Goal: Check status: Check status

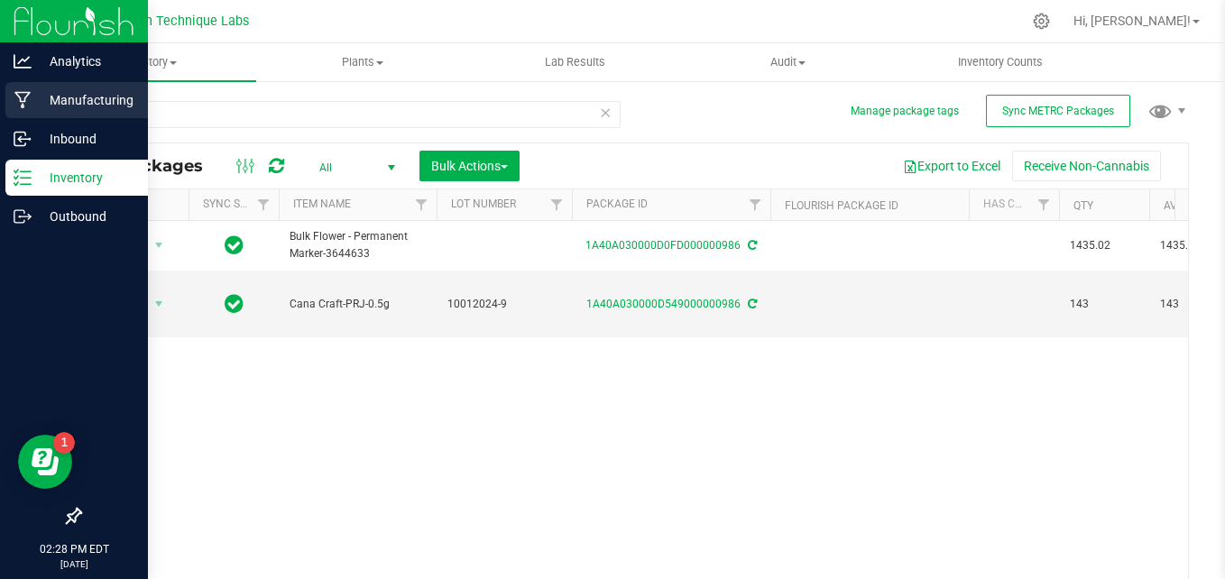
click at [49, 103] on p "Manufacturing" at bounding box center [86, 100] width 108 height 22
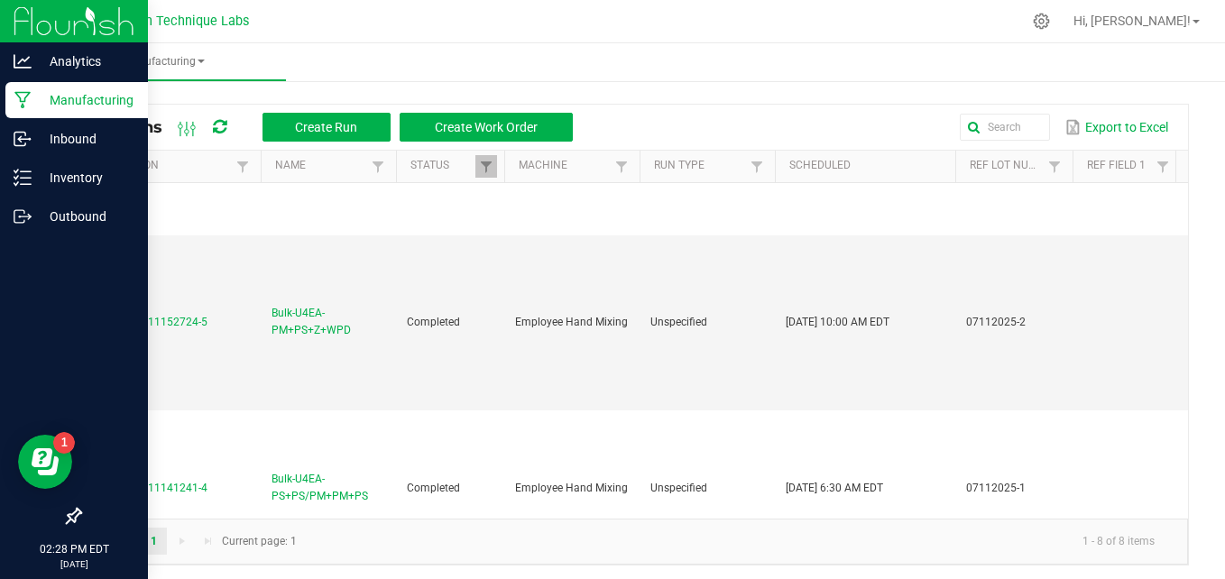
scroll to position [502, 0]
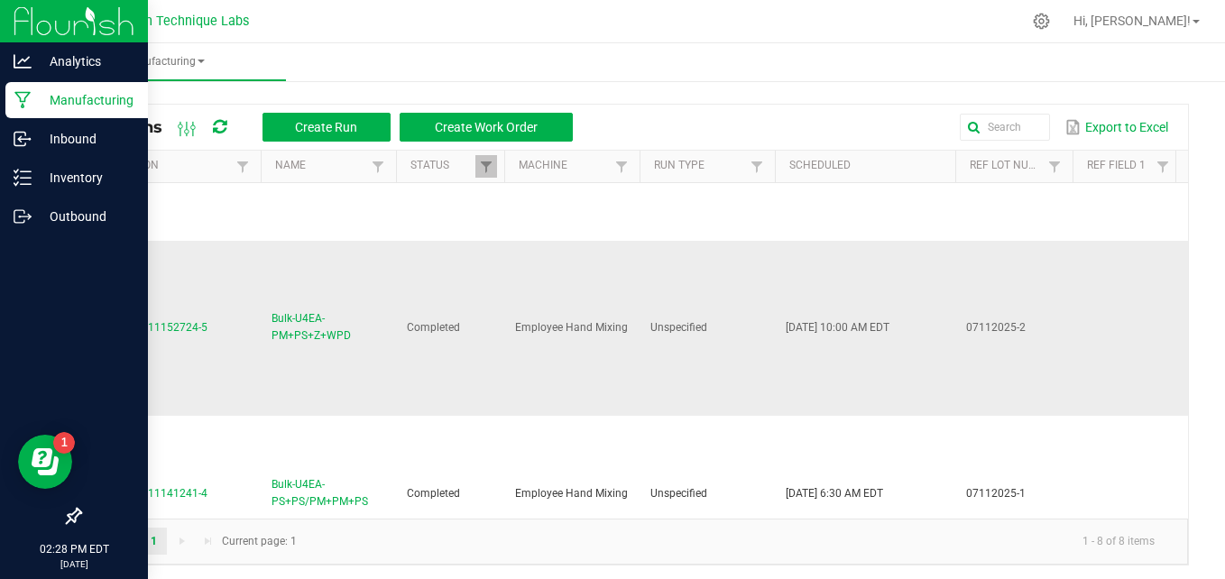
click at [181, 330] on span "MP-20250711152724-5" at bounding box center [149, 327] width 116 height 13
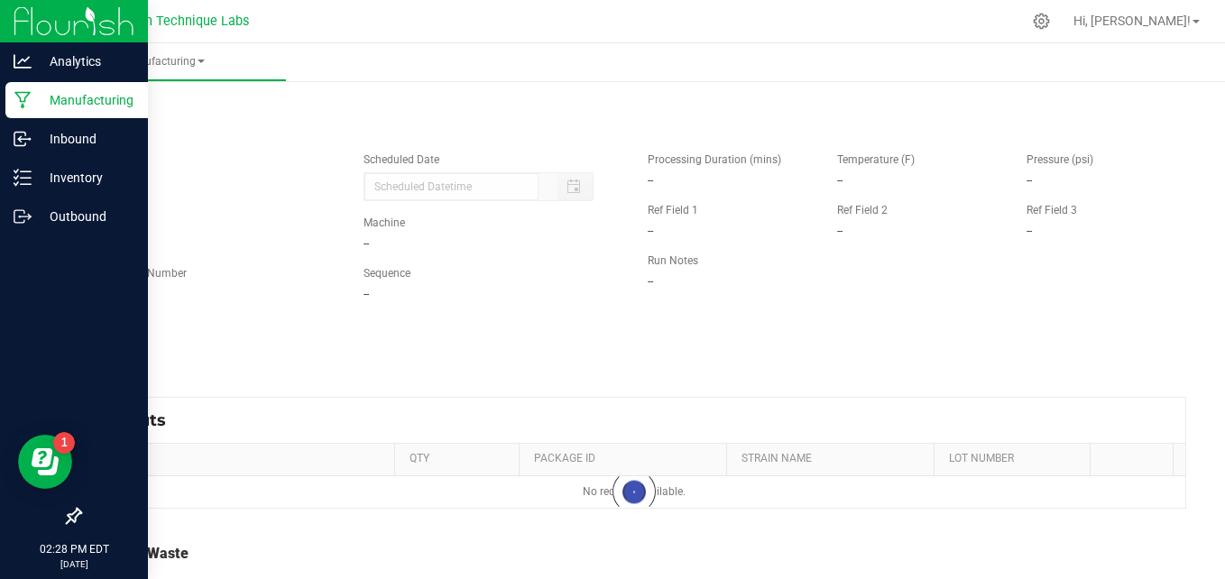
type input "[DATE] 10:00 AM"
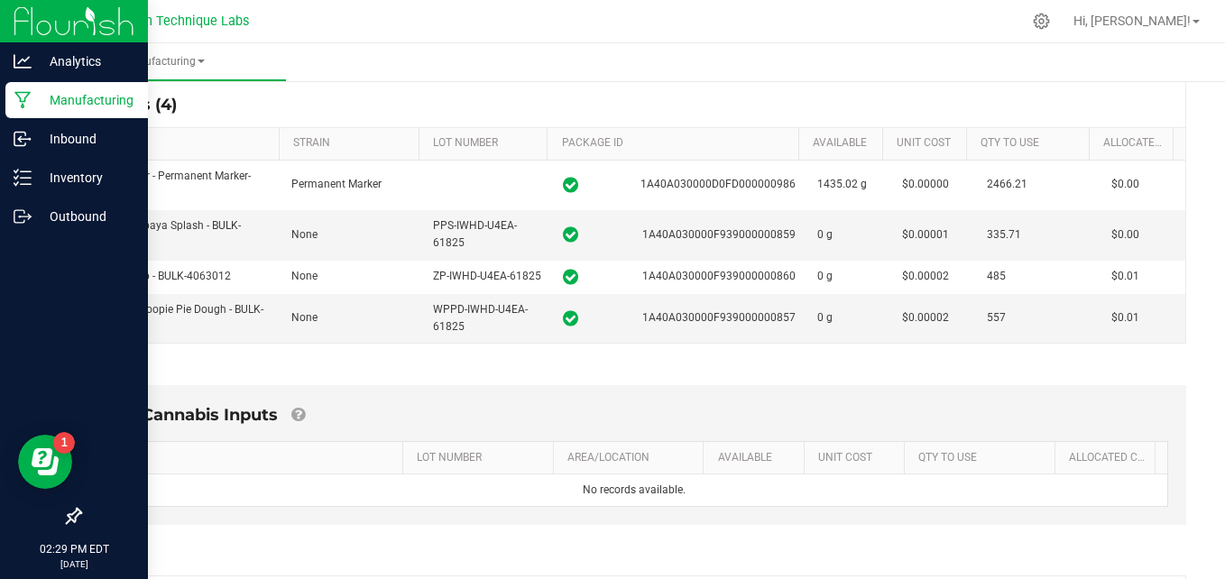
scroll to position [281, 0]
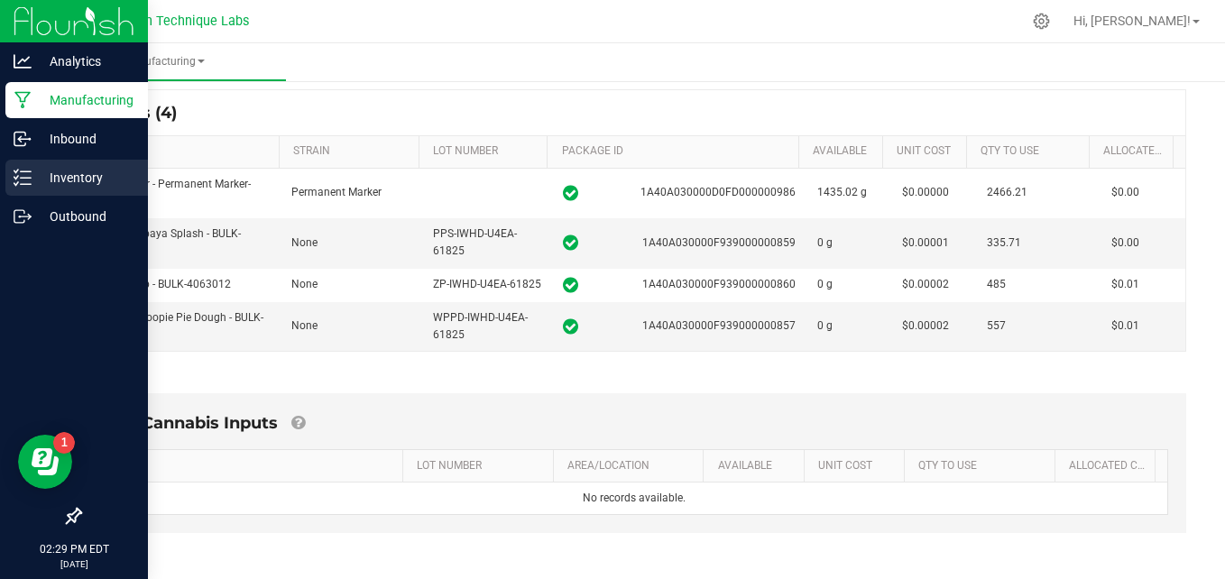
click at [45, 178] on p "Inventory" at bounding box center [86, 178] width 108 height 22
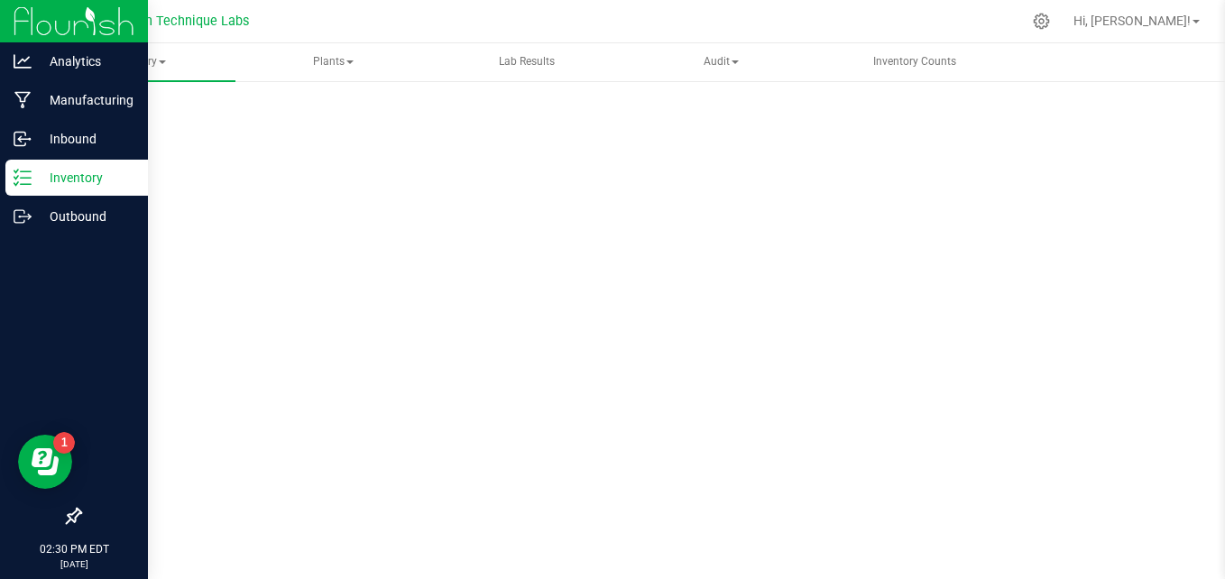
scroll to position [51, 0]
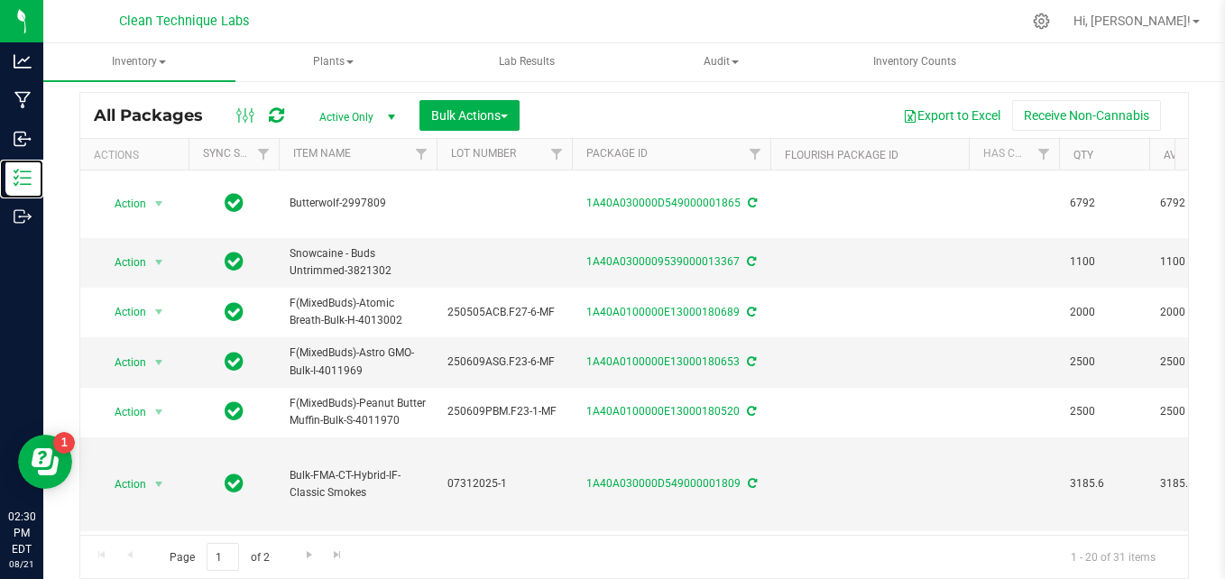
scroll to position [5, 0]
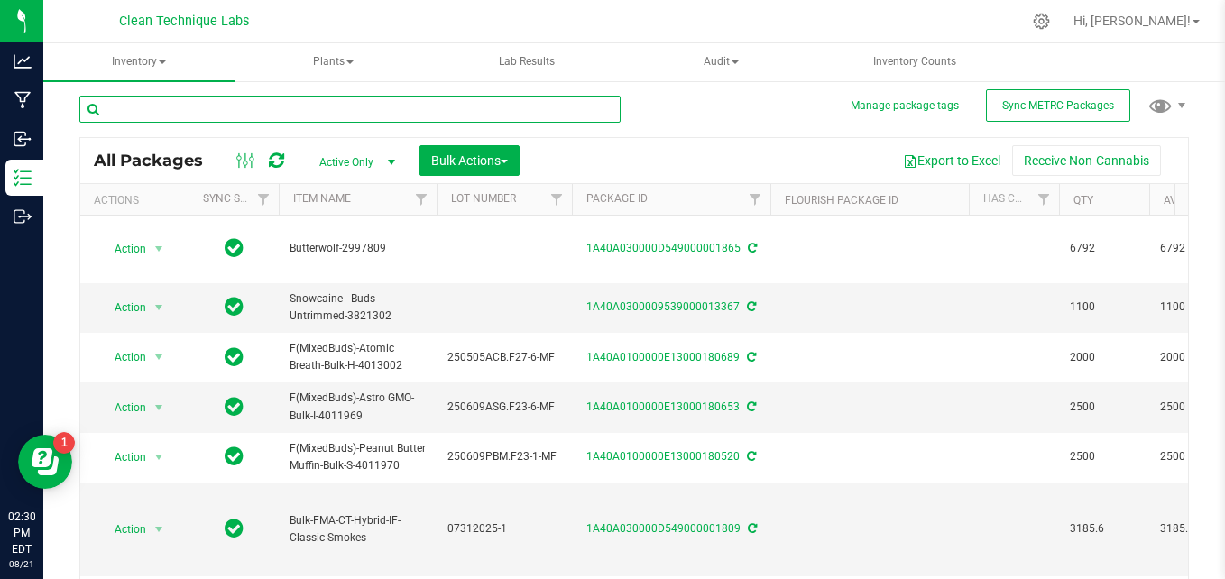
click at [557, 109] on input "text" at bounding box center [349, 109] width 541 height 27
type input "986"
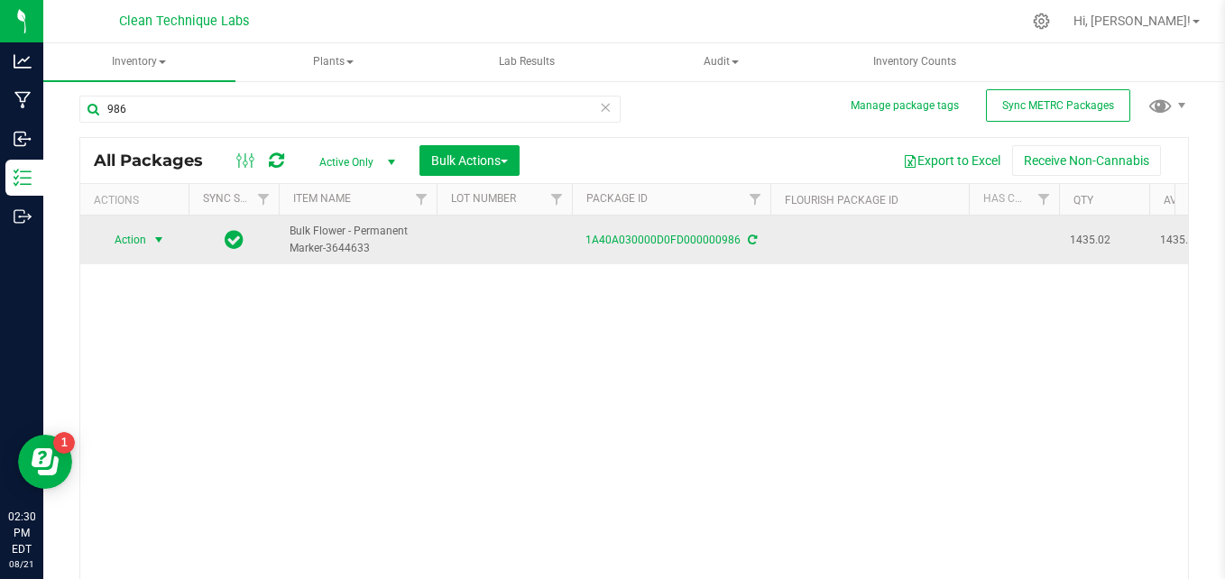
click at [124, 253] on span "Action" at bounding box center [122, 239] width 49 height 25
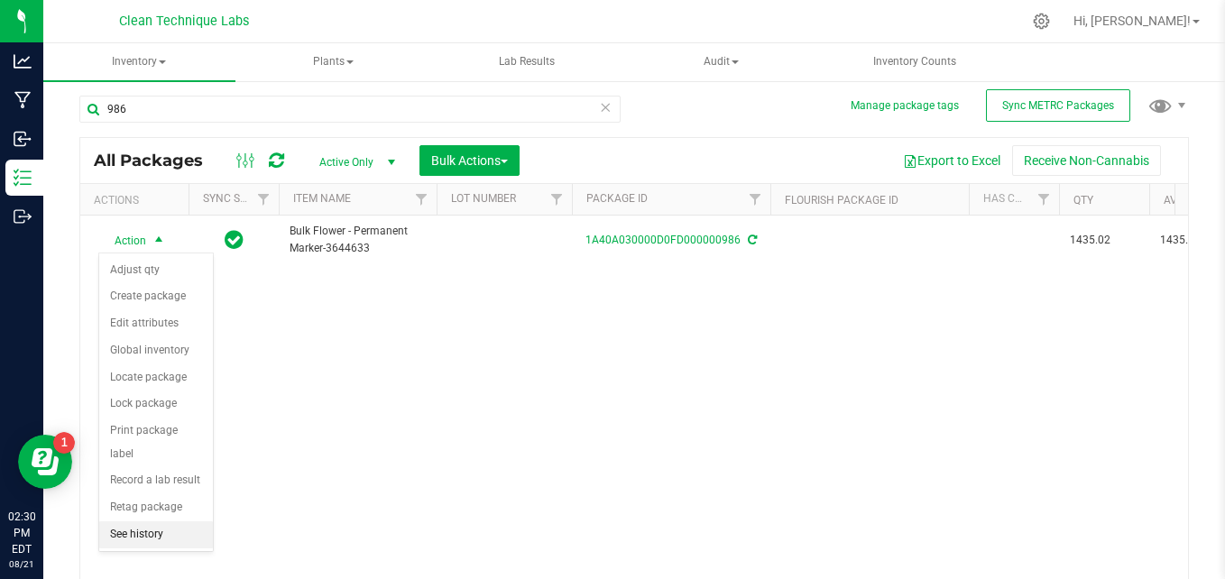
click at [138, 522] on li "See history" at bounding box center [156, 534] width 114 height 27
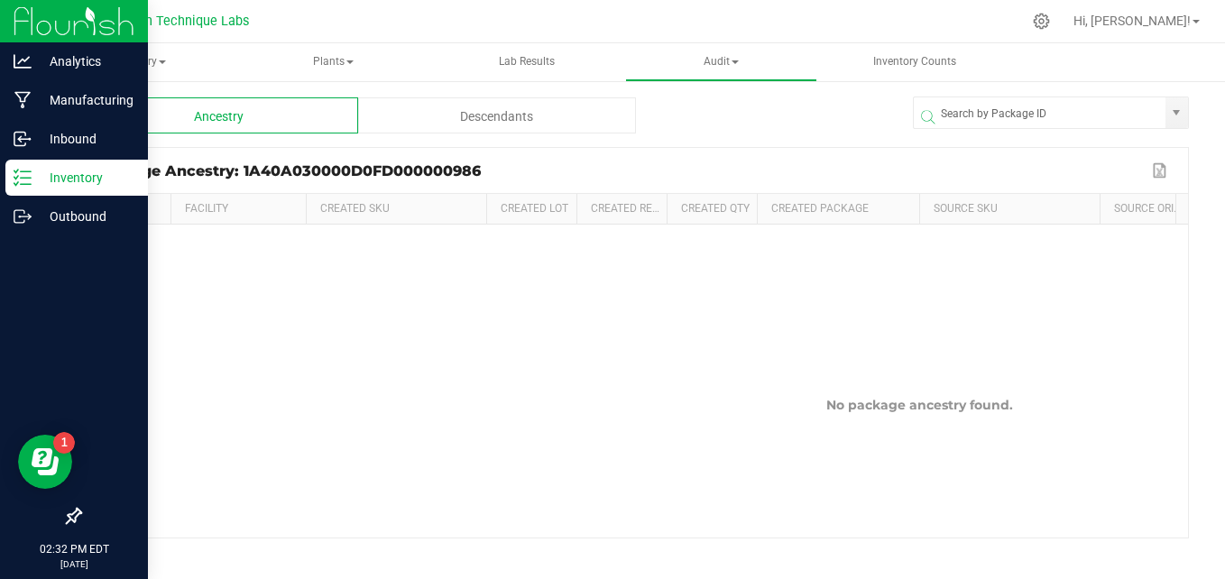
click at [56, 185] on p "Inventory" at bounding box center [86, 178] width 108 height 22
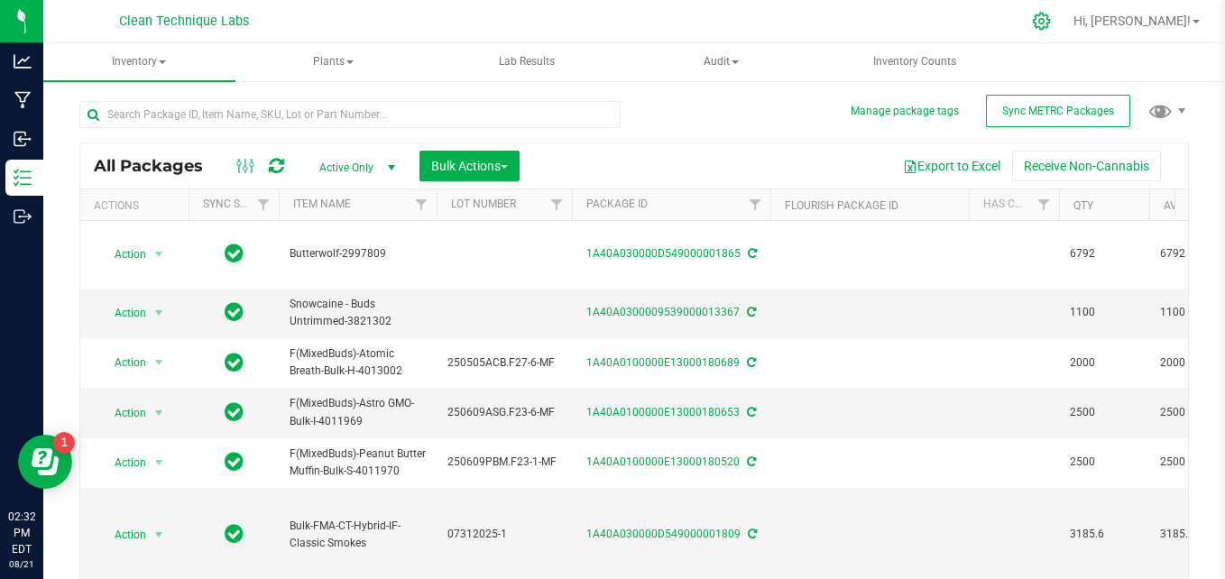
click at [1050, 20] on icon at bounding box center [1041, 21] width 17 height 17
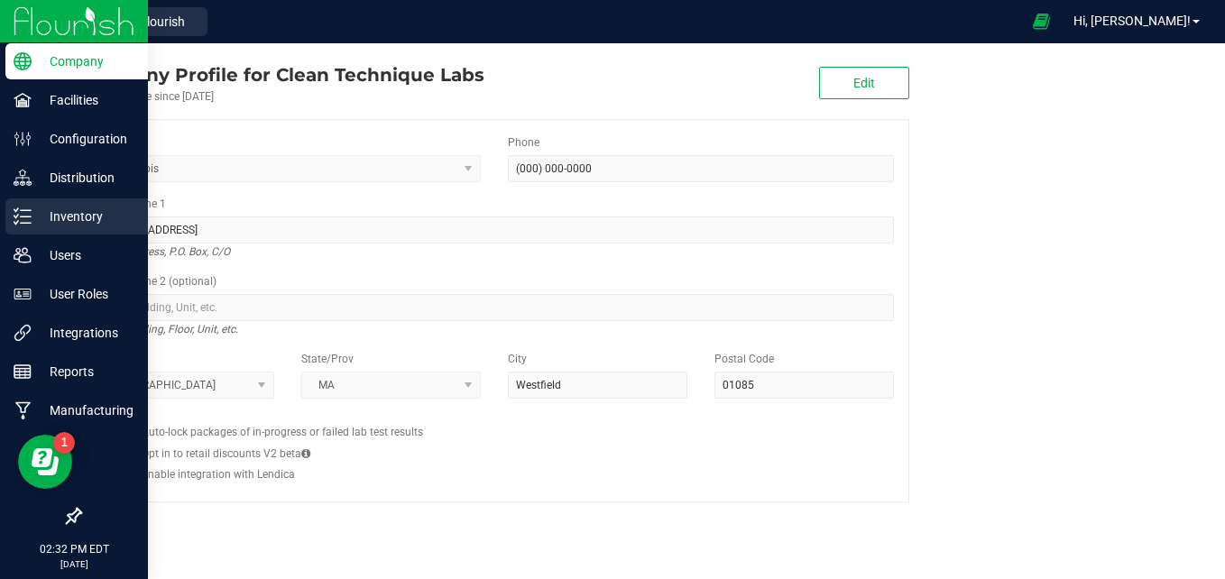
click at [32, 218] on p "Inventory" at bounding box center [86, 217] width 108 height 22
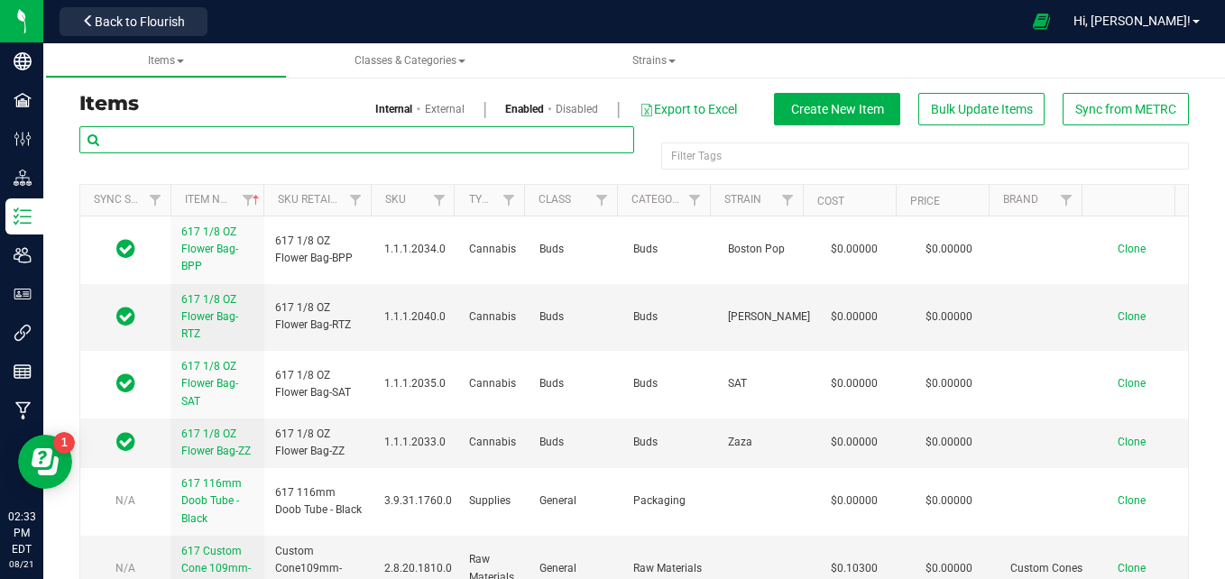
click at [305, 134] on input "text" at bounding box center [356, 139] width 555 height 27
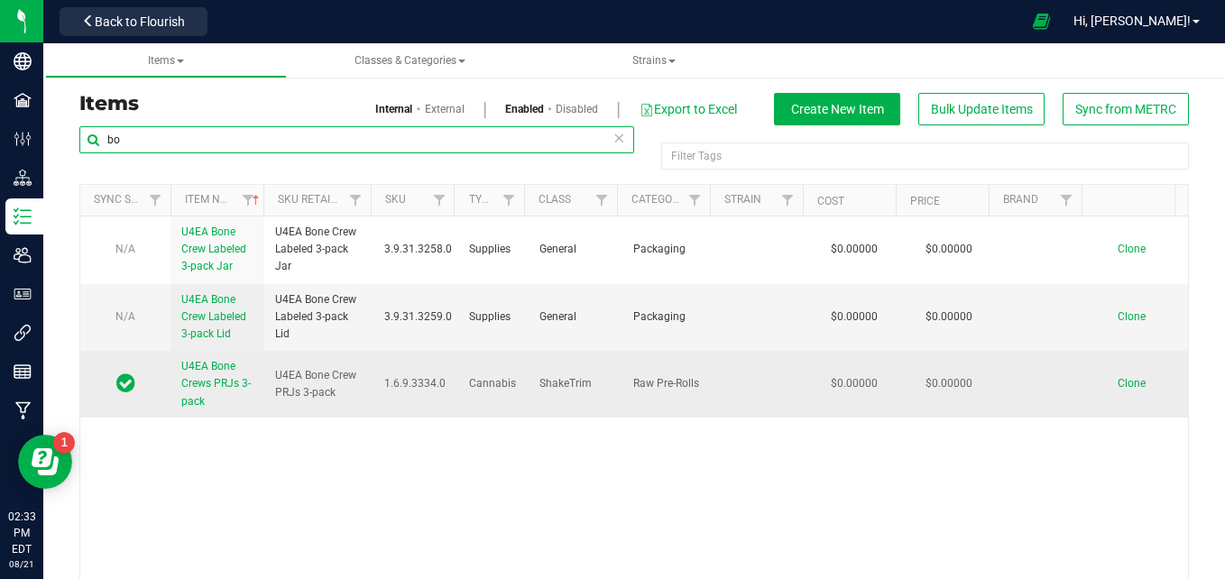
type input "b"
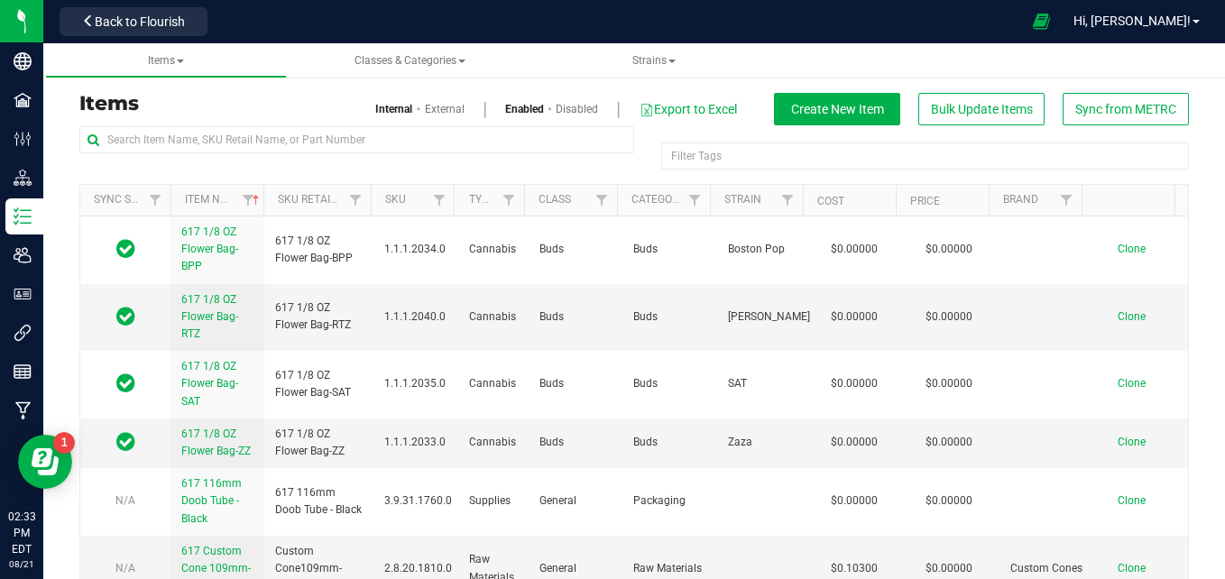
click at [130, 18] on span "Back to Flourish" at bounding box center [140, 21] width 90 height 14
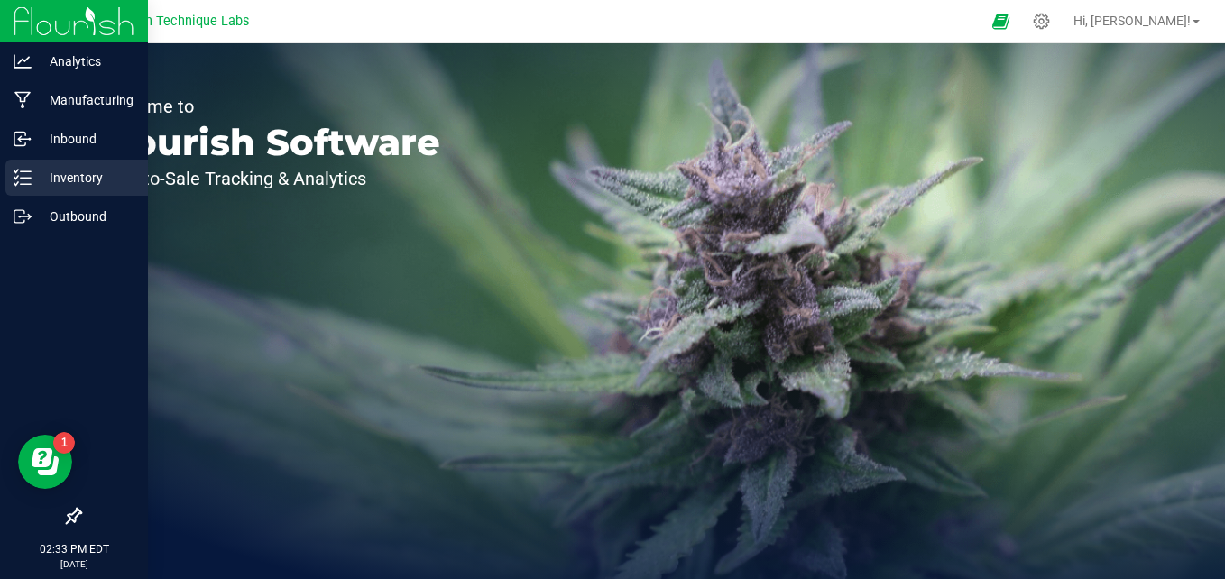
click at [24, 182] on icon at bounding box center [23, 178] width 18 height 18
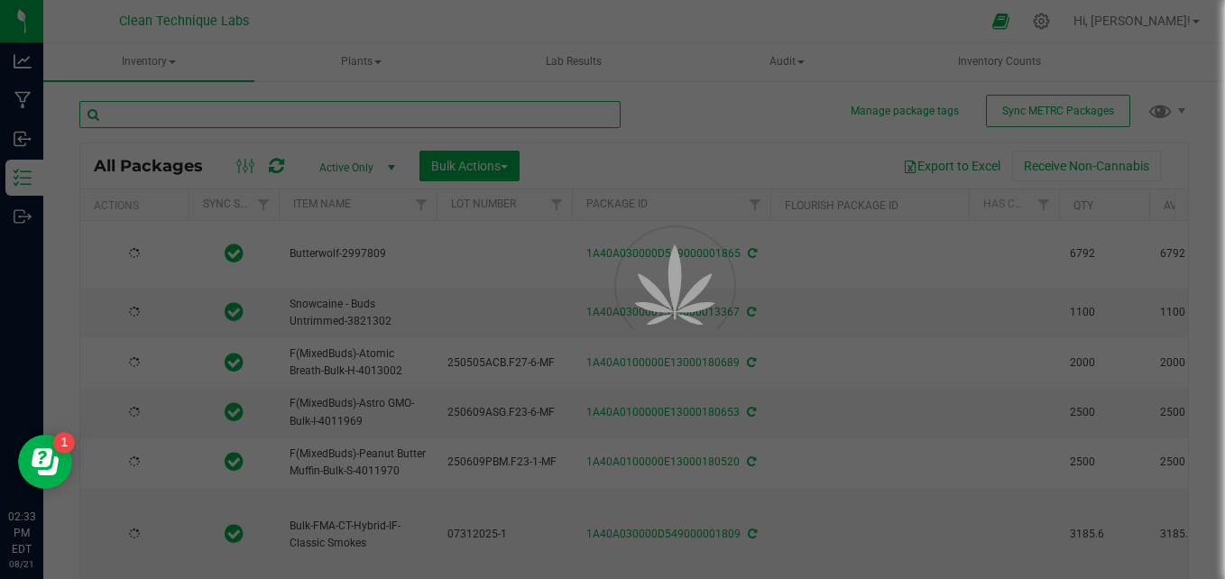
click at [246, 115] on input "text" at bounding box center [349, 114] width 541 height 27
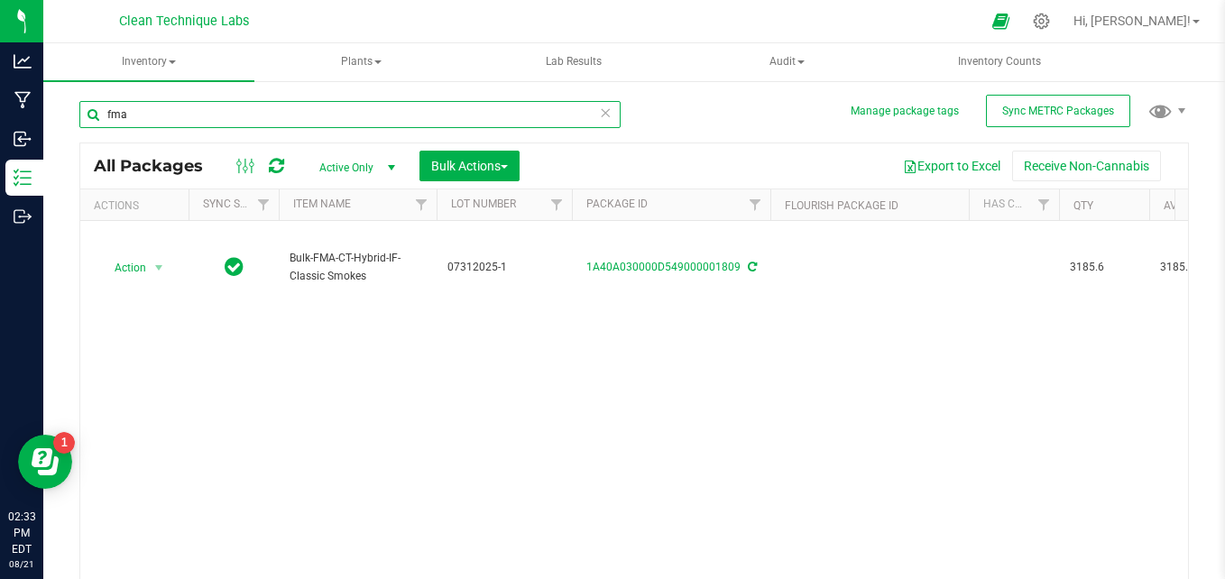
type input "fma"
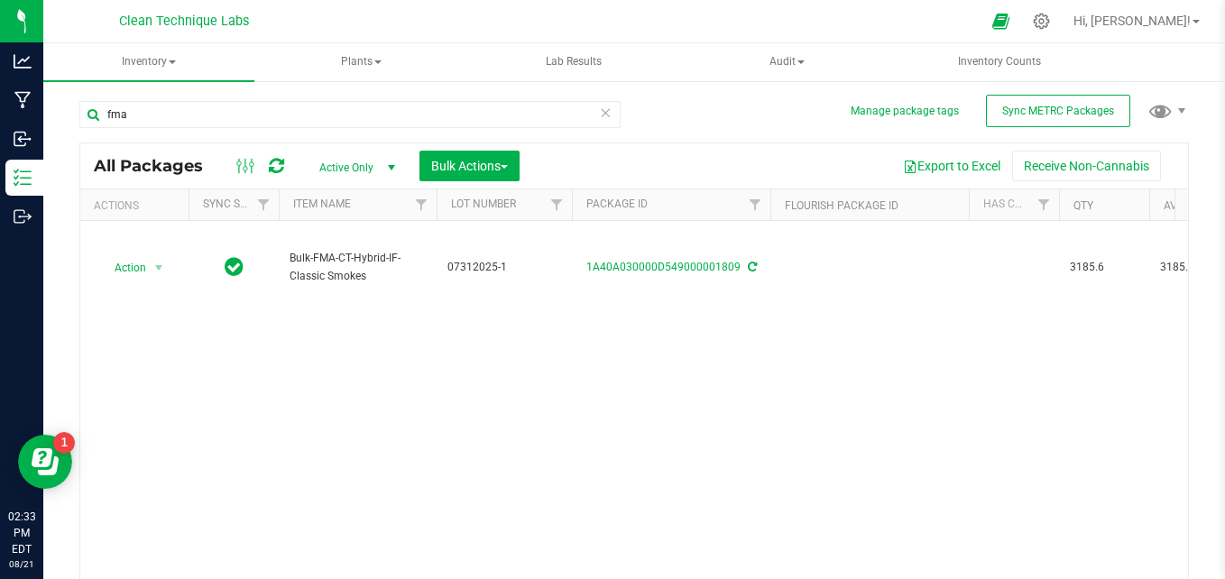
click at [364, 162] on span "Active Only" at bounding box center [353, 167] width 99 height 25
click at [354, 281] on li "All" at bounding box center [352, 276] width 97 height 27
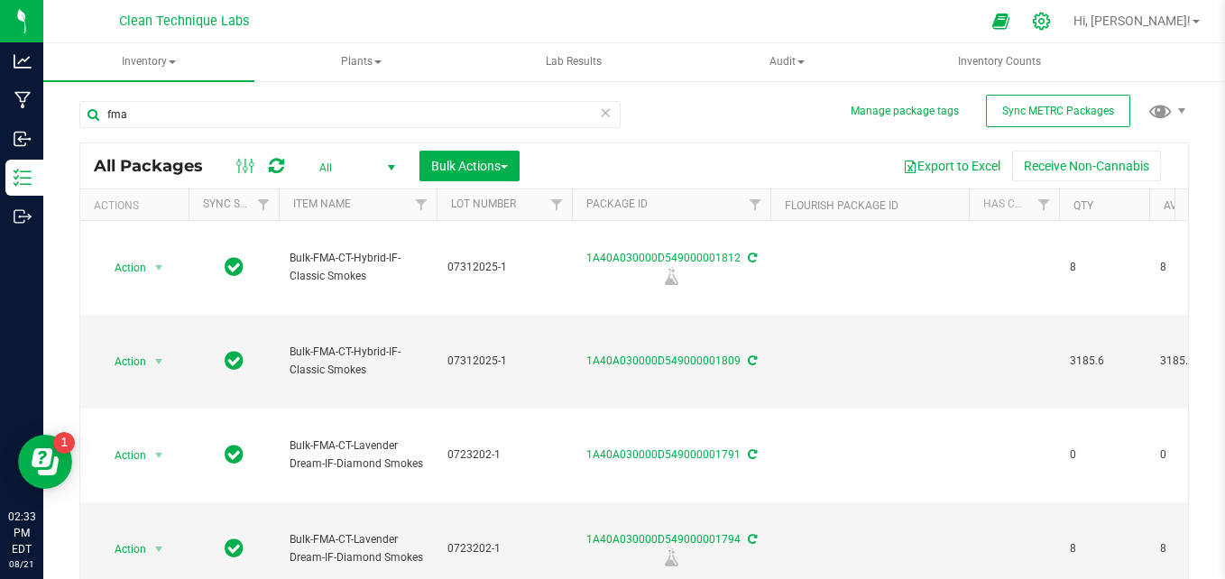
click at [1065, 36] on div at bounding box center [1041, 21] width 45 height 39
click at [1051, 17] on icon at bounding box center [1041, 21] width 19 height 19
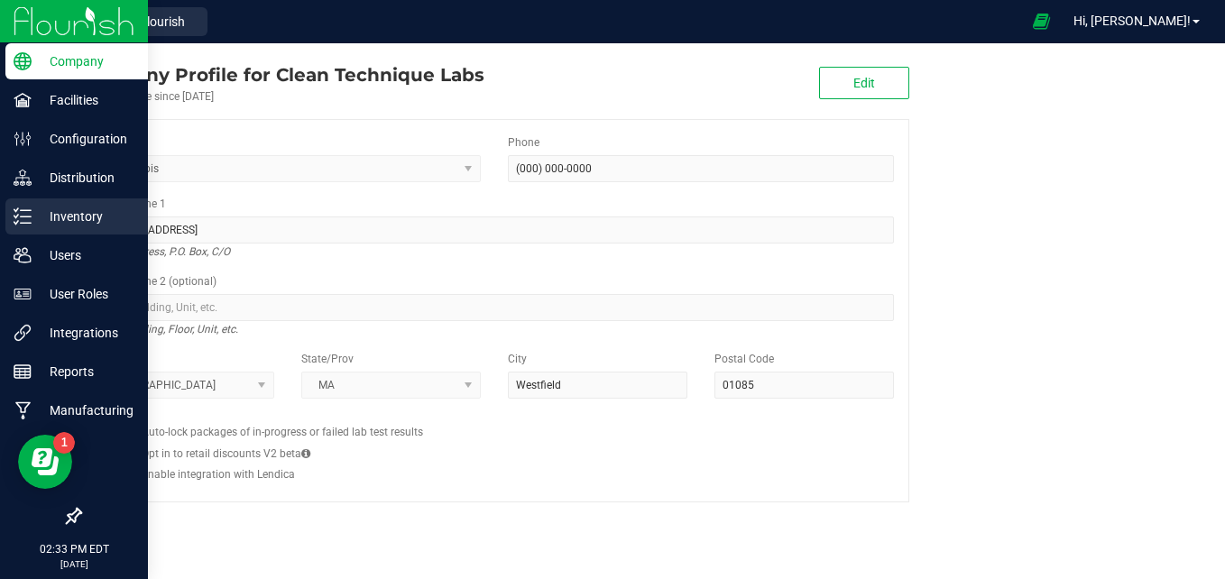
click at [27, 223] on line at bounding box center [26, 223] width 10 height 0
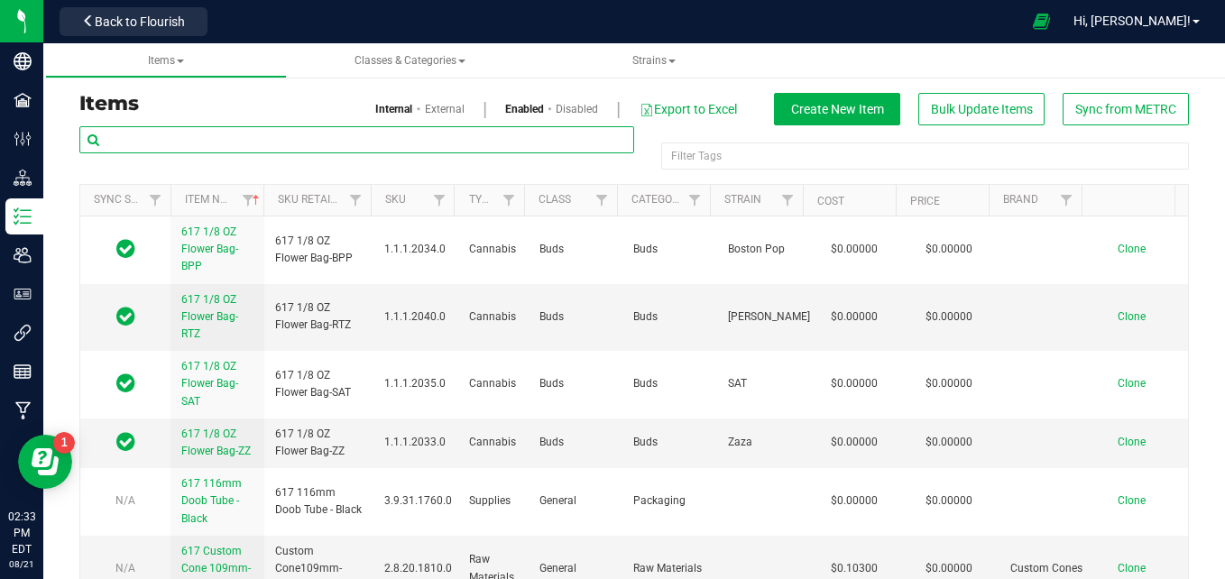
click at [189, 146] on input "text" at bounding box center [356, 139] width 555 height 27
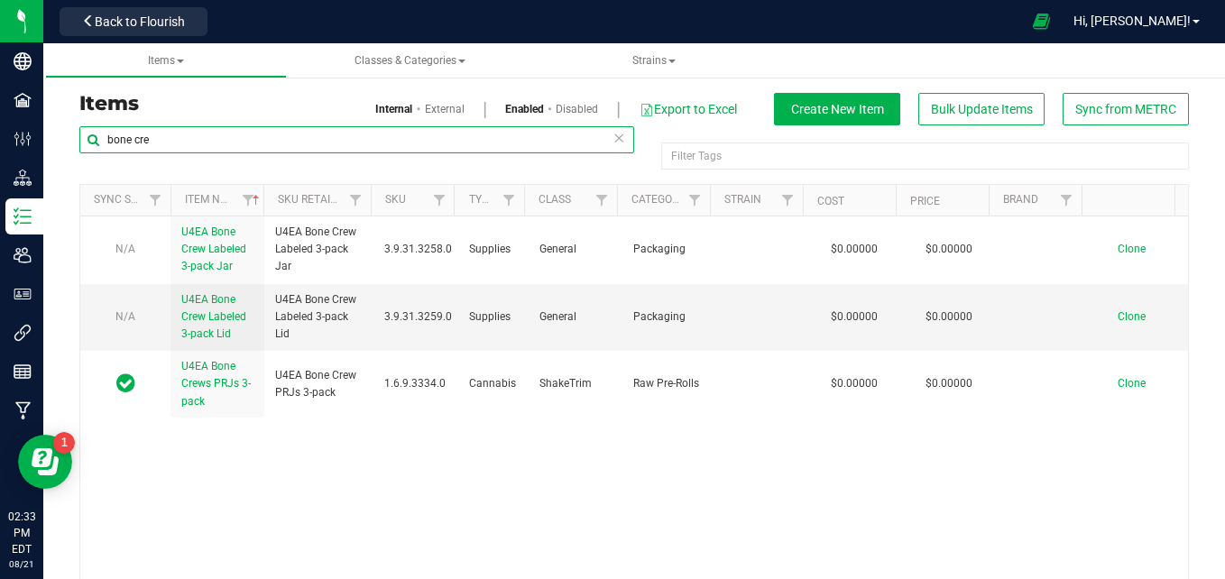
type input "bone cre"
click at [614, 143] on icon at bounding box center [619, 137] width 13 height 22
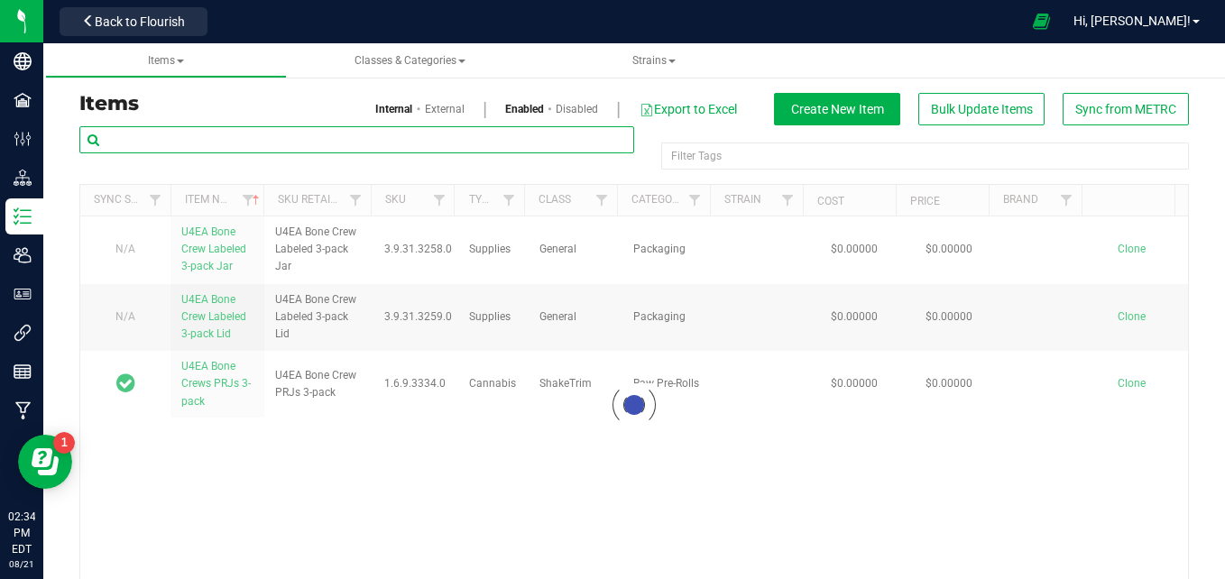
click at [382, 138] on input "text" at bounding box center [356, 139] width 555 height 27
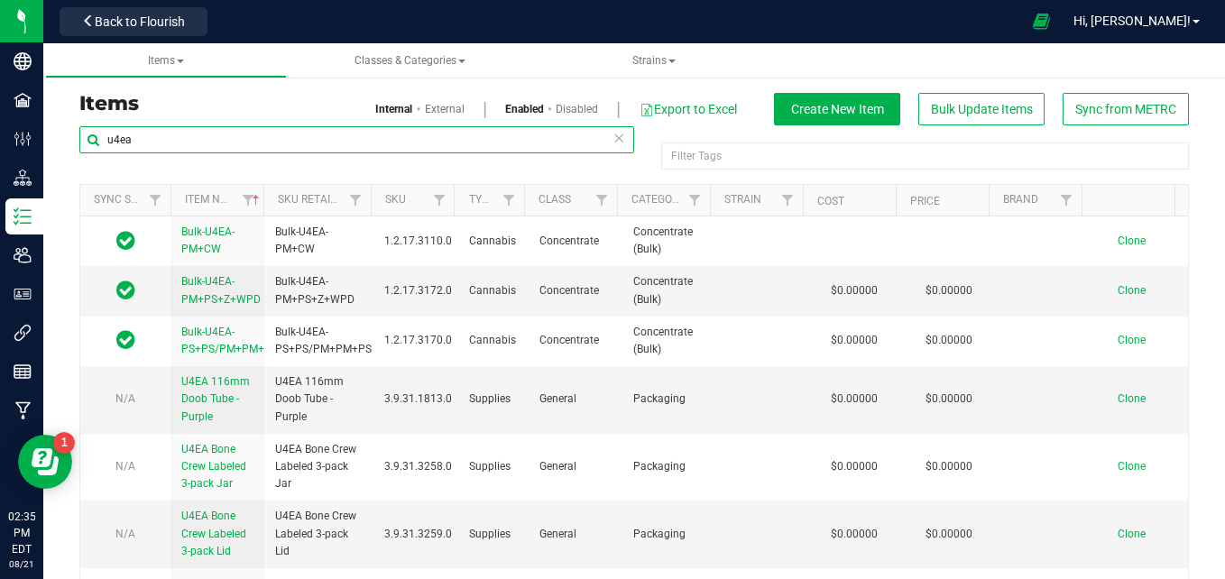
type input "u4ea"
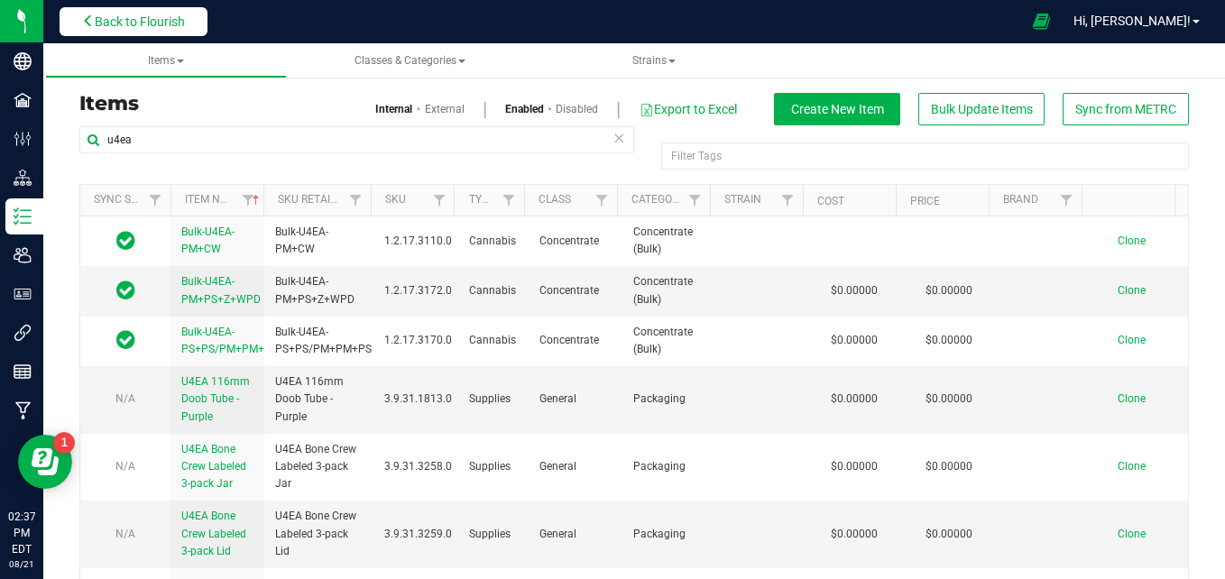
click at [162, 22] on span "Back to Flourish" at bounding box center [140, 21] width 90 height 14
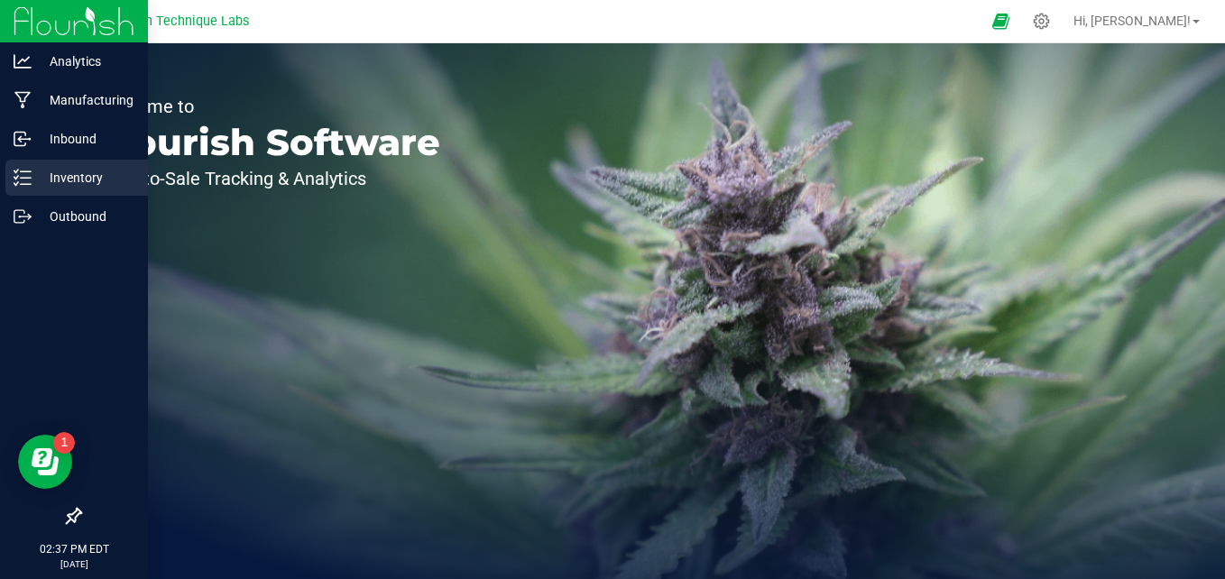
click at [35, 175] on p "Inventory" at bounding box center [86, 178] width 108 height 22
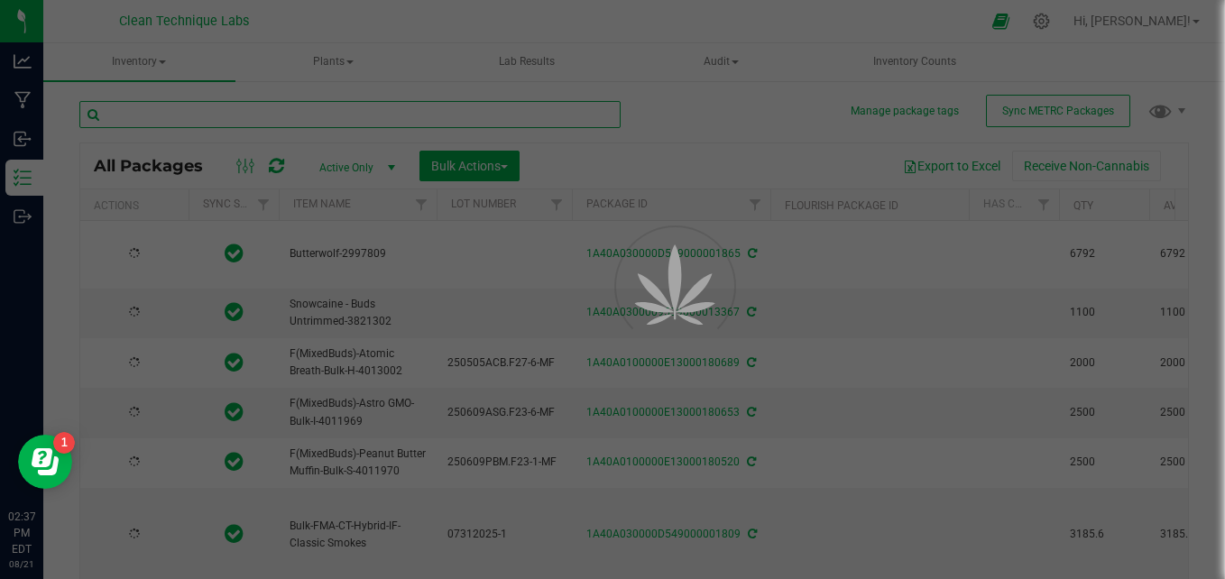
click at [256, 111] on input "text" at bounding box center [349, 114] width 541 height 27
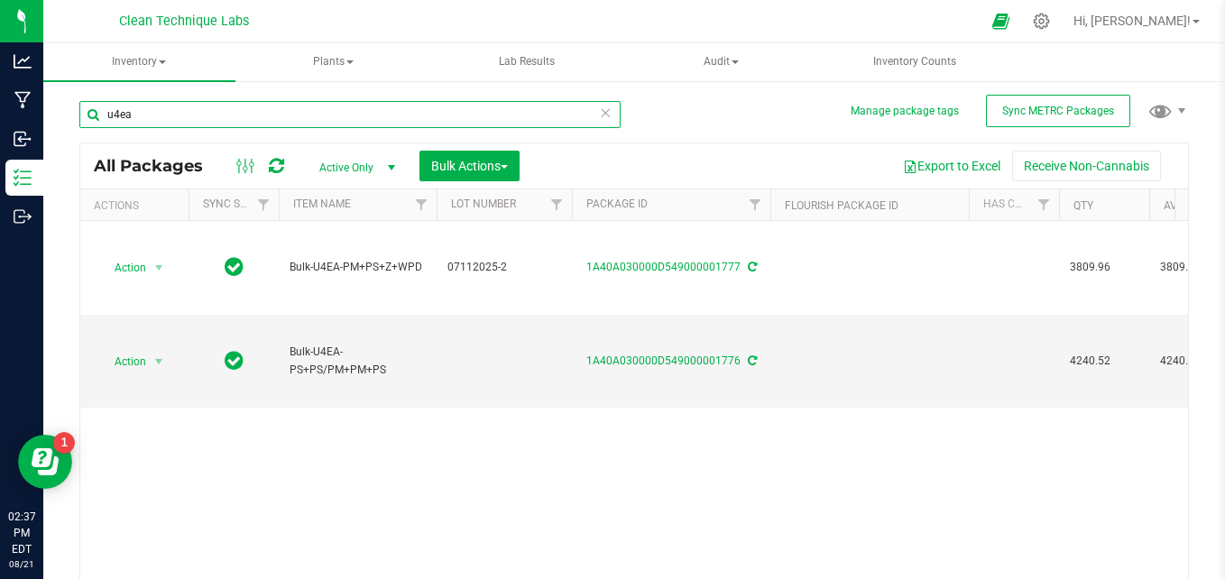
type input "u4ea"
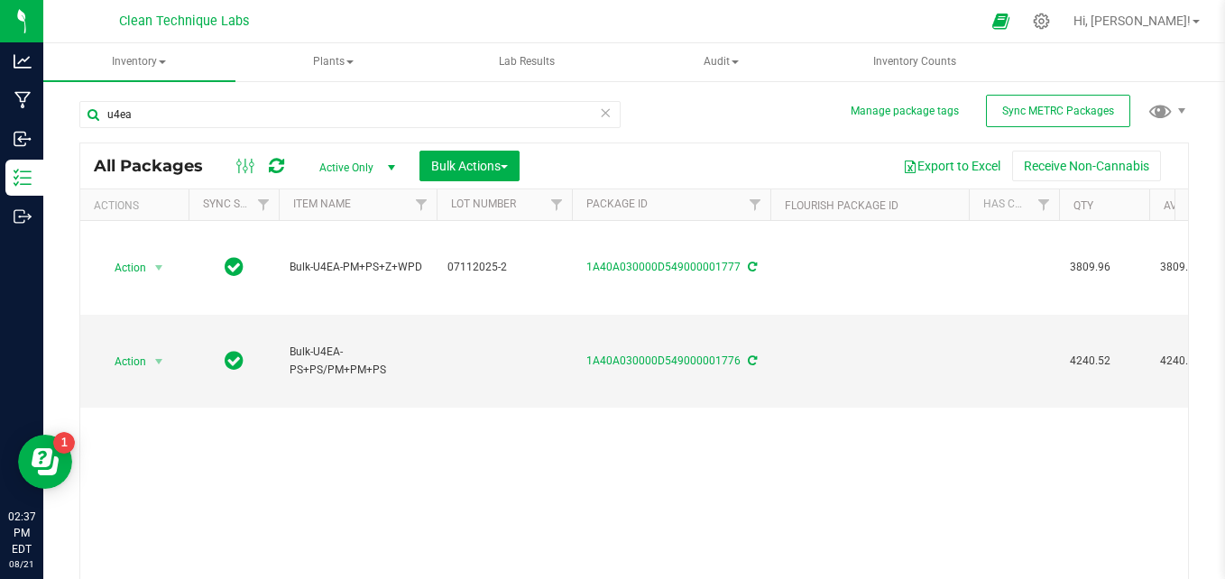
click at [379, 171] on span "Active Only" at bounding box center [353, 167] width 99 height 25
click at [467, 380] on td at bounding box center [504, 361] width 135 height 93
click at [370, 169] on span "Active Only" at bounding box center [353, 167] width 99 height 25
click at [361, 280] on li "All" at bounding box center [352, 276] width 97 height 27
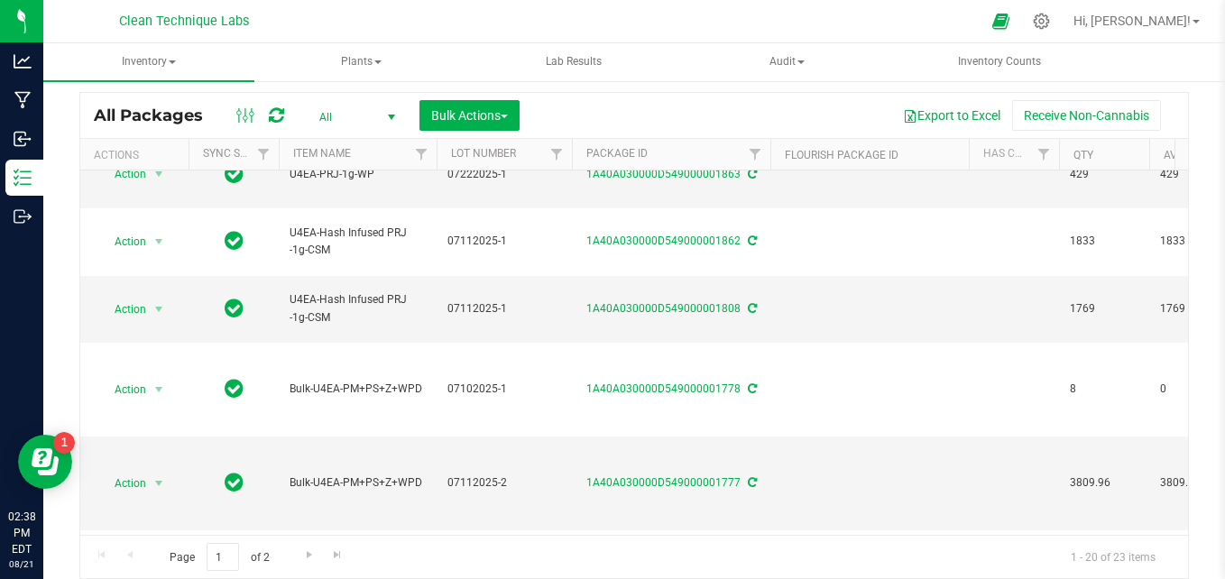
scroll to position [108, 0]
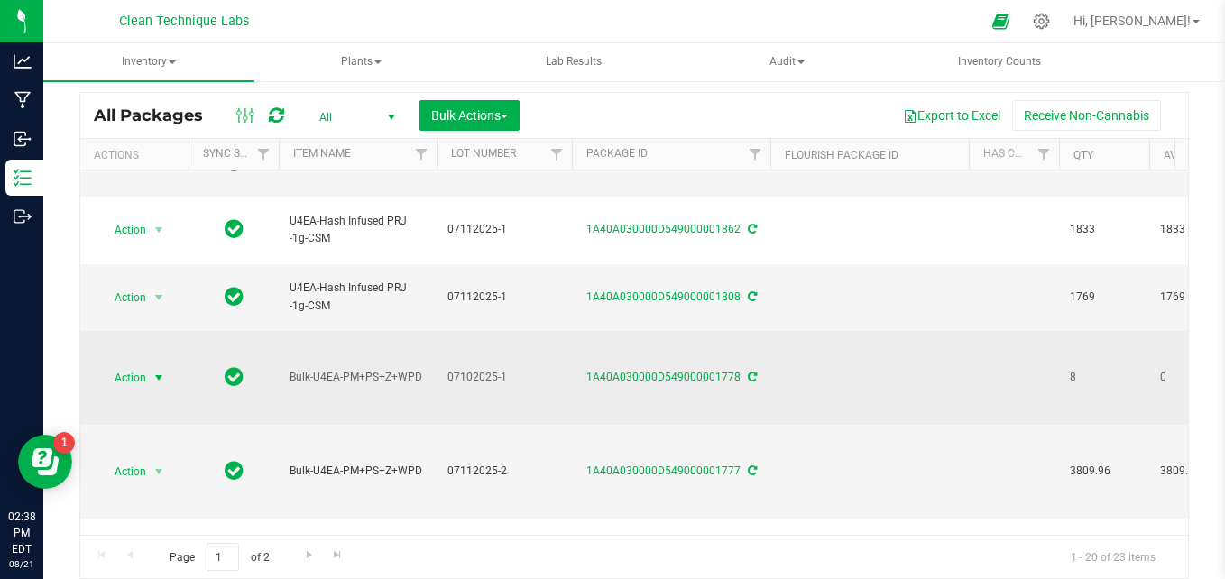
click at [141, 365] on span "Action" at bounding box center [122, 377] width 49 height 25
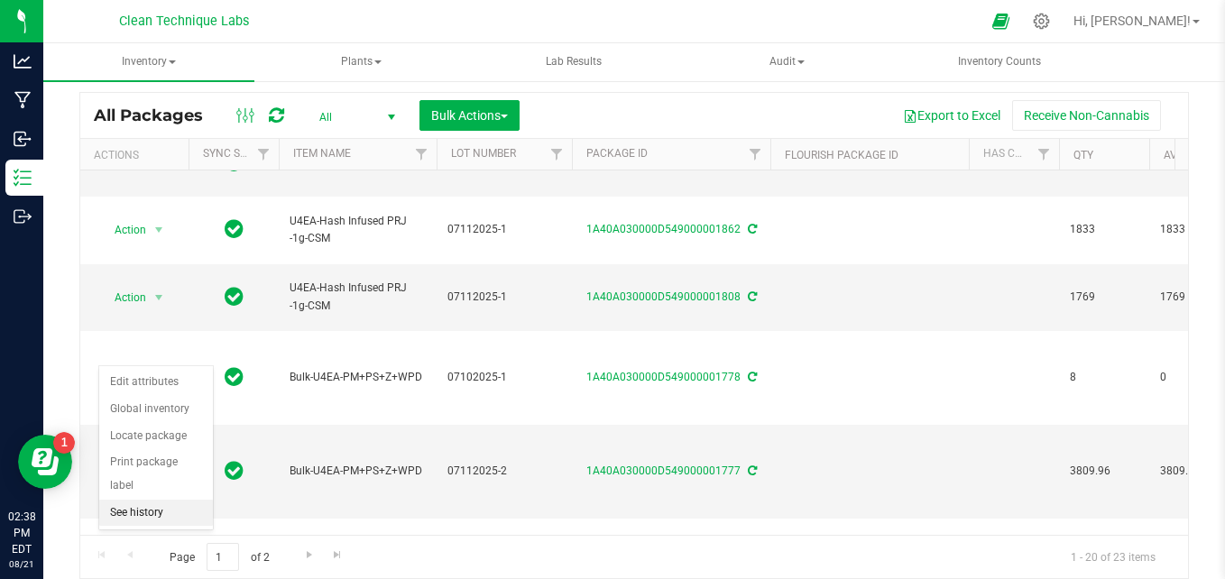
click at [154, 500] on li "See history" at bounding box center [156, 513] width 114 height 27
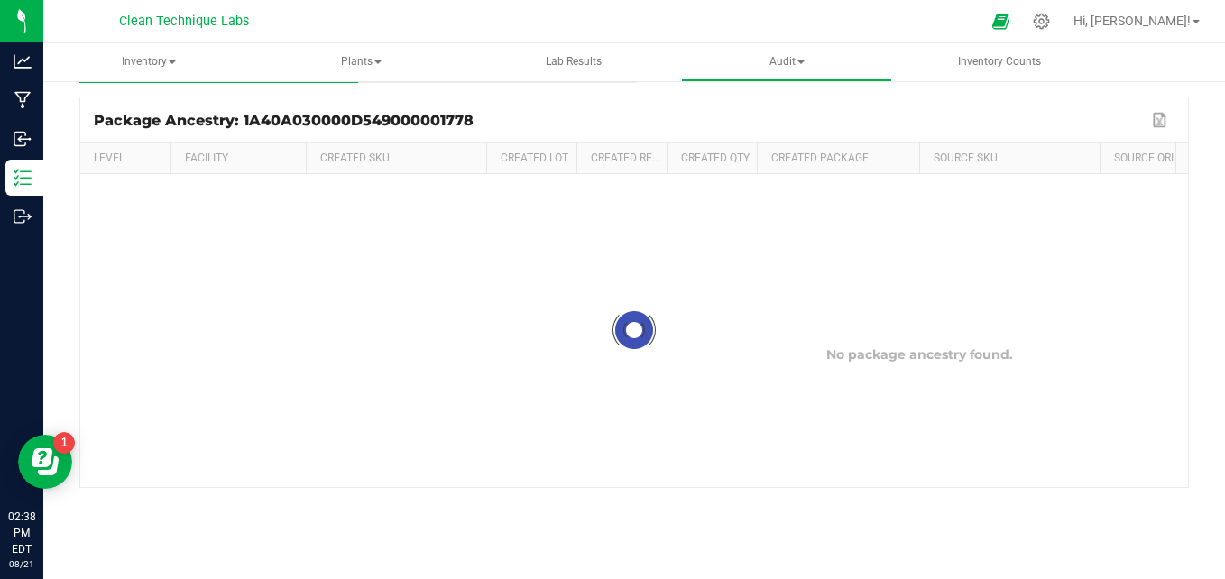
scroll to position [64, 0]
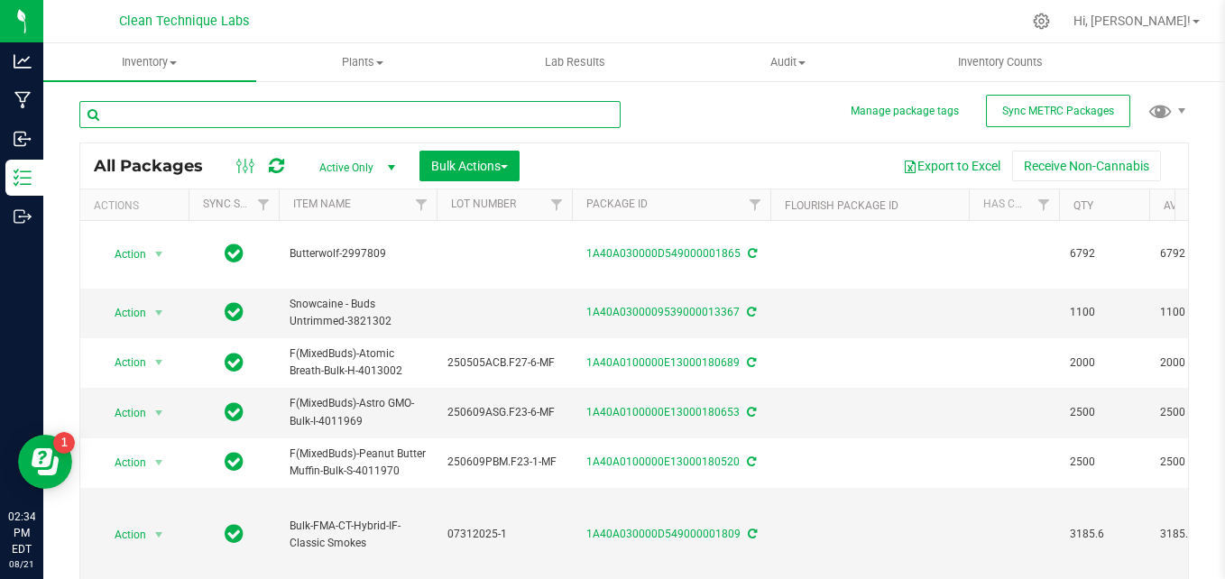
click at [354, 119] on input "text" at bounding box center [349, 114] width 541 height 27
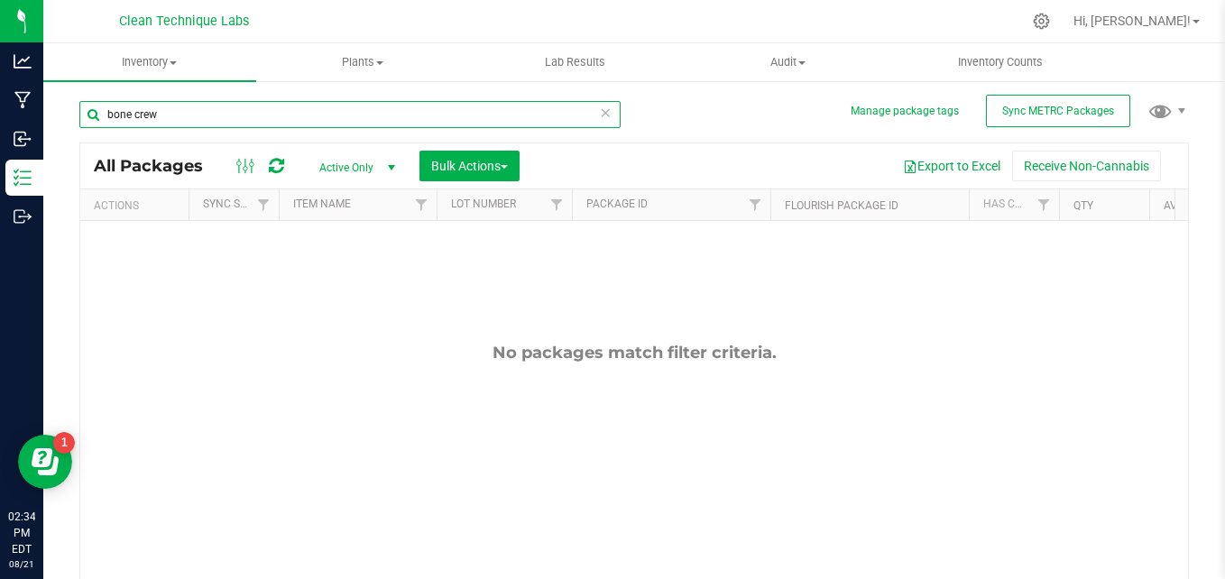
type input "bone crew"
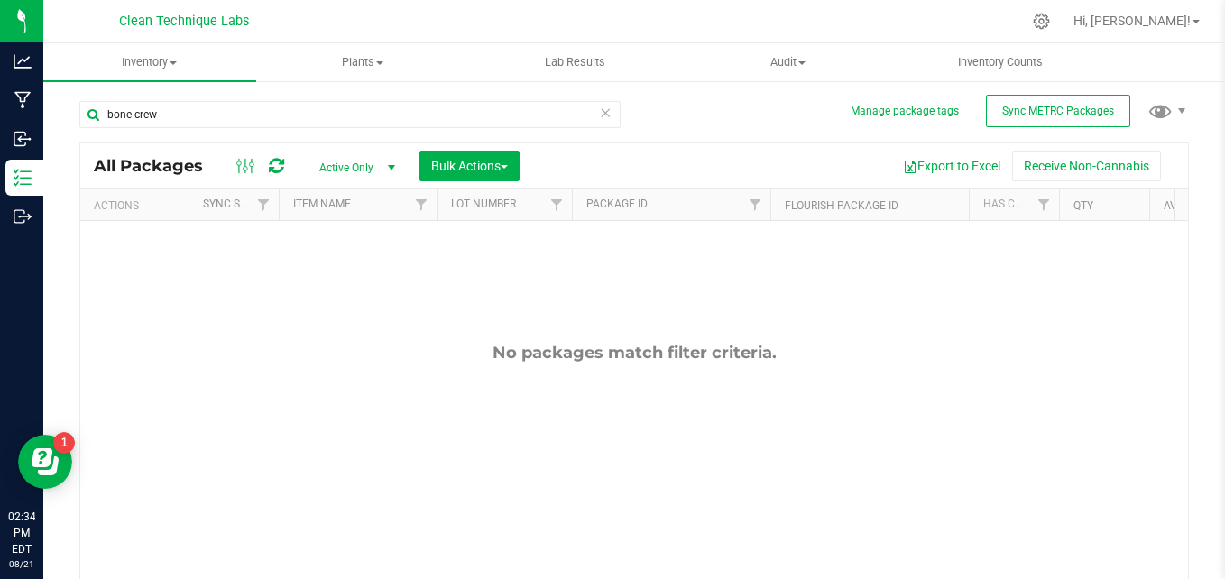
click at [380, 173] on span "select" at bounding box center [391, 167] width 23 height 25
click at [358, 271] on li "All" at bounding box center [352, 276] width 97 height 27
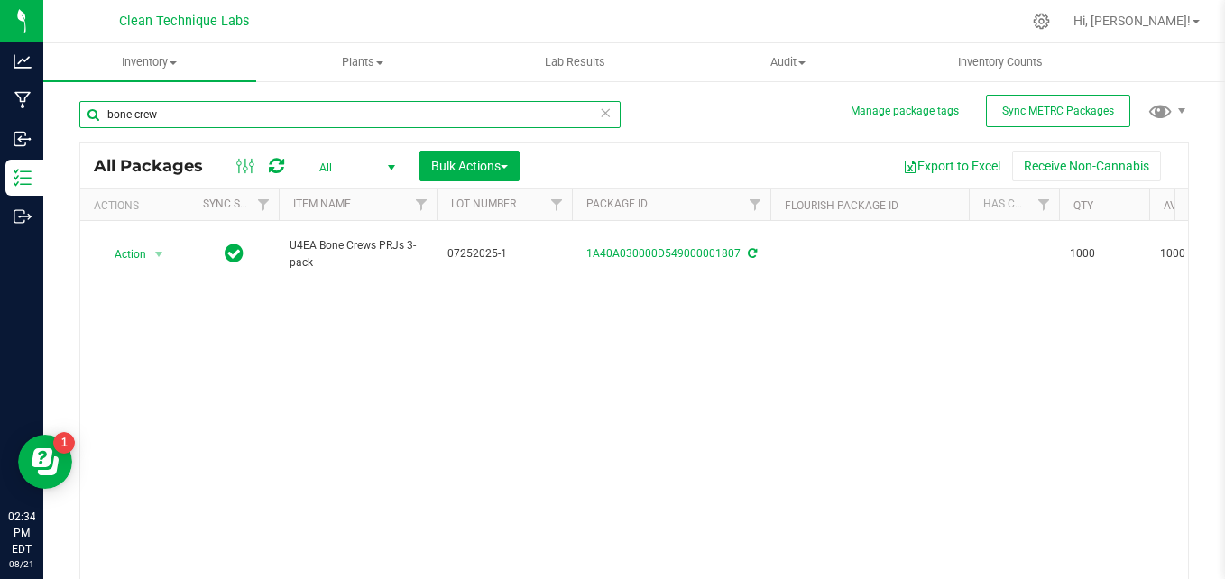
click at [260, 115] on input "bone crew" at bounding box center [349, 114] width 541 height 27
type input "b"
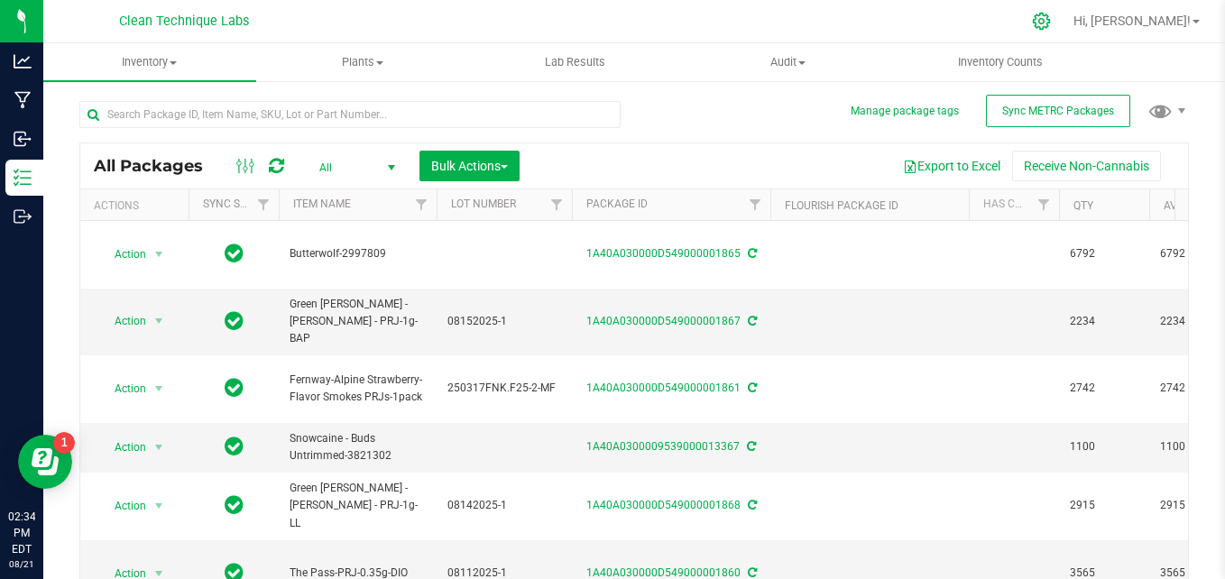
click at [1065, 30] on div at bounding box center [1041, 21] width 45 height 39
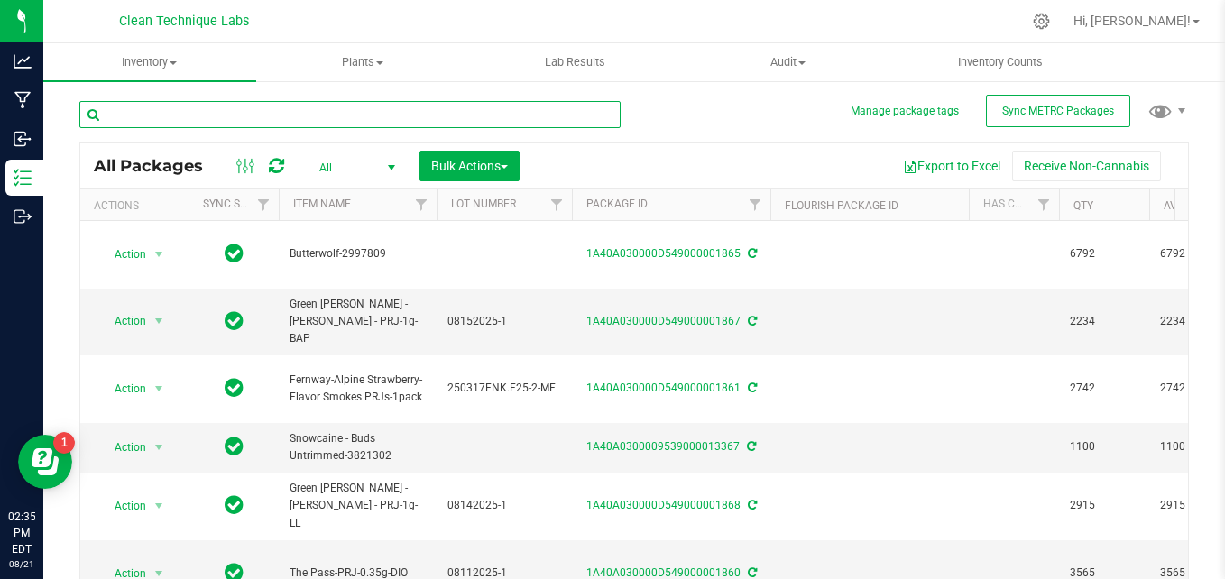
click at [179, 113] on input "text" at bounding box center [349, 114] width 541 height 27
click at [261, 114] on input "text" at bounding box center [349, 114] width 541 height 27
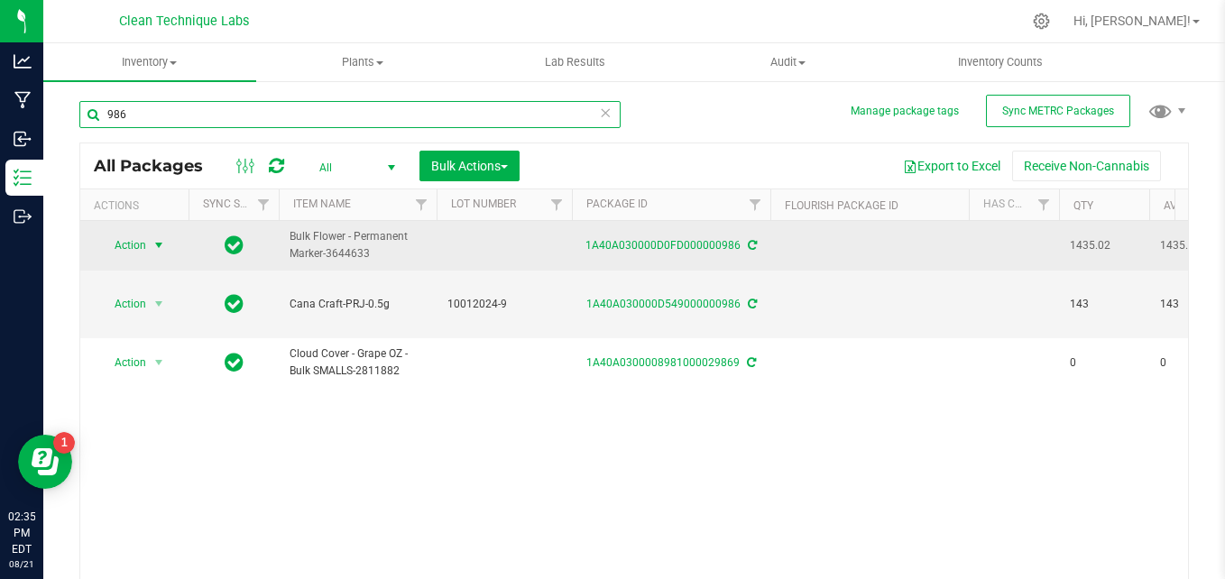
type input "986"
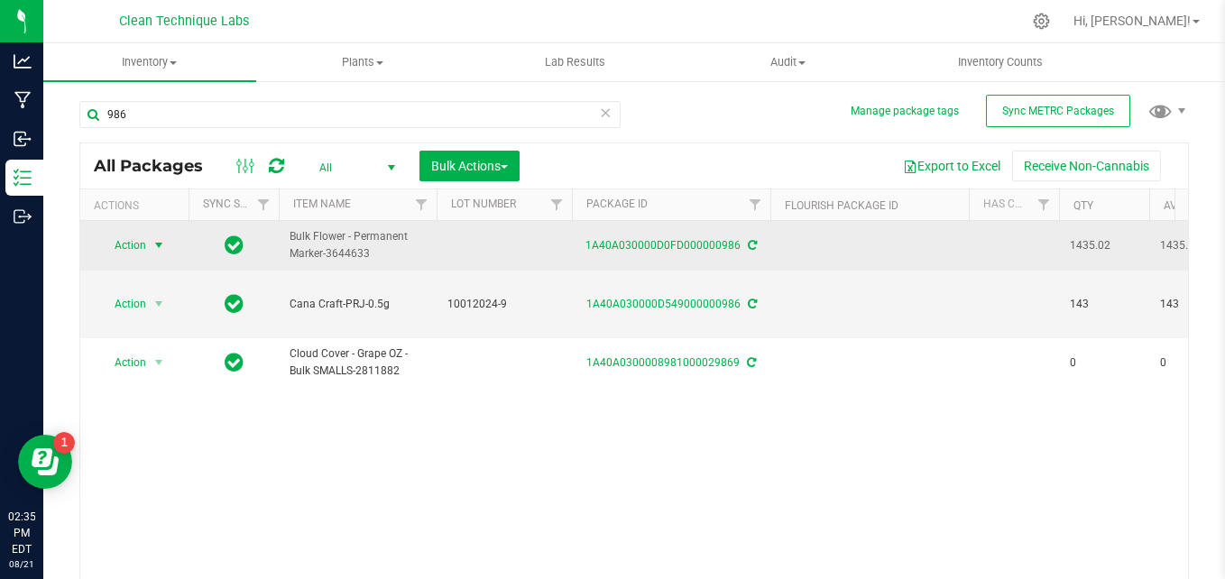
click at [140, 245] on span "Action" at bounding box center [122, 245] width 49 height 25
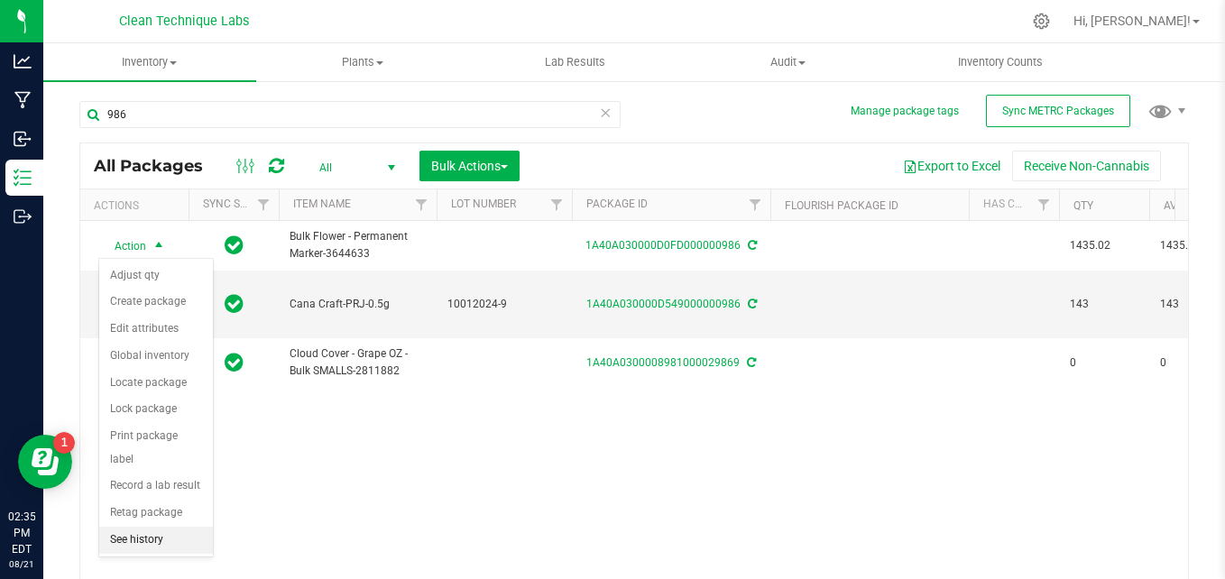
click at [152, 527] on li "See history" at bounding box center [156, 540] width 114 height 27
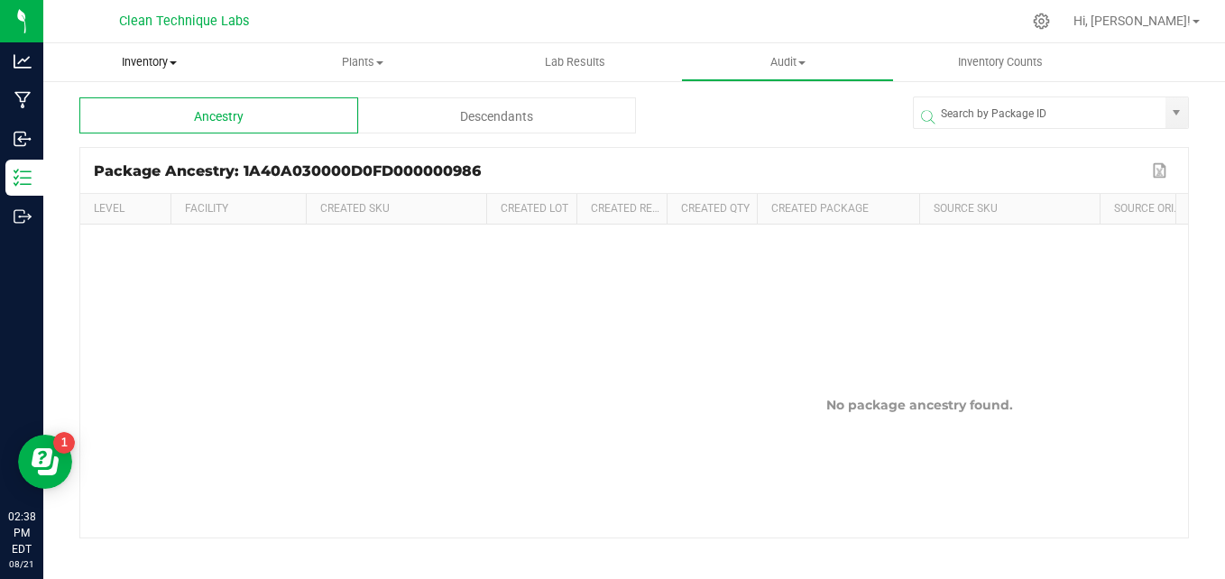
click at [134, 62] on span "Inventory" at bounding box center [149, 62] width 213 height 16
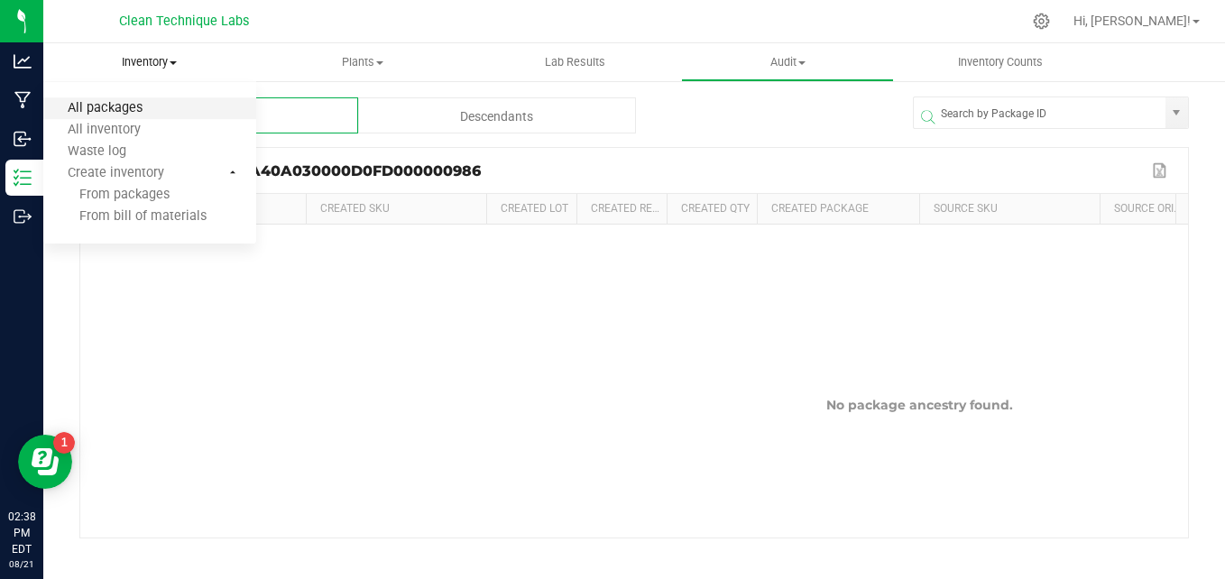
click at [124, 108] on span "All packages" at bounding box center [105, 108] width 124 height 15
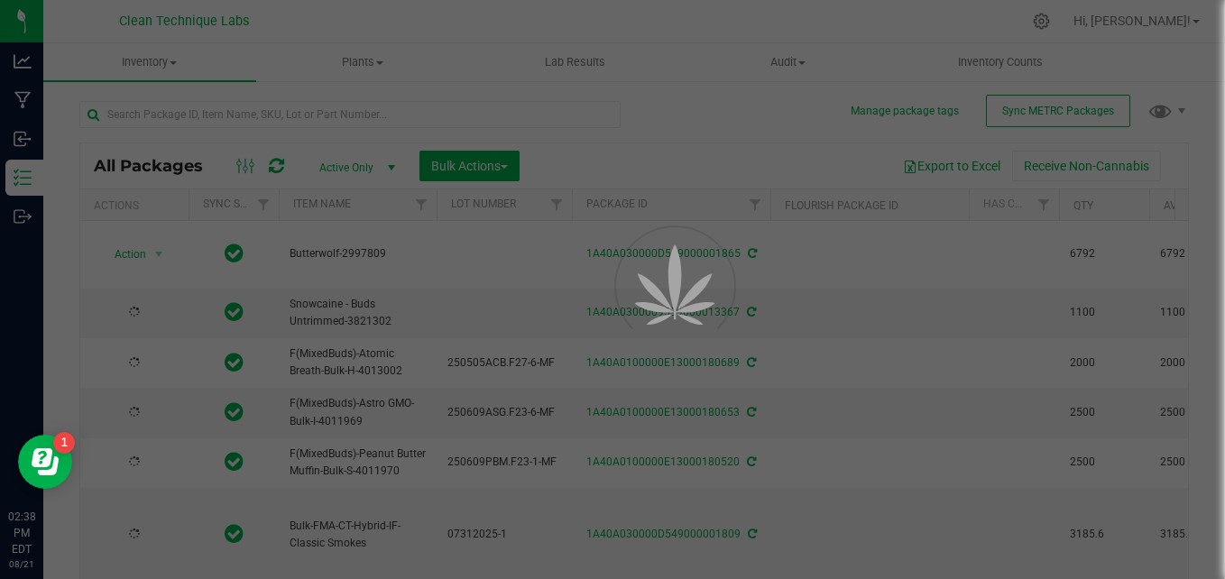
click at [278, 109] on div at bounding box center [612, 289] width 1225 height 579
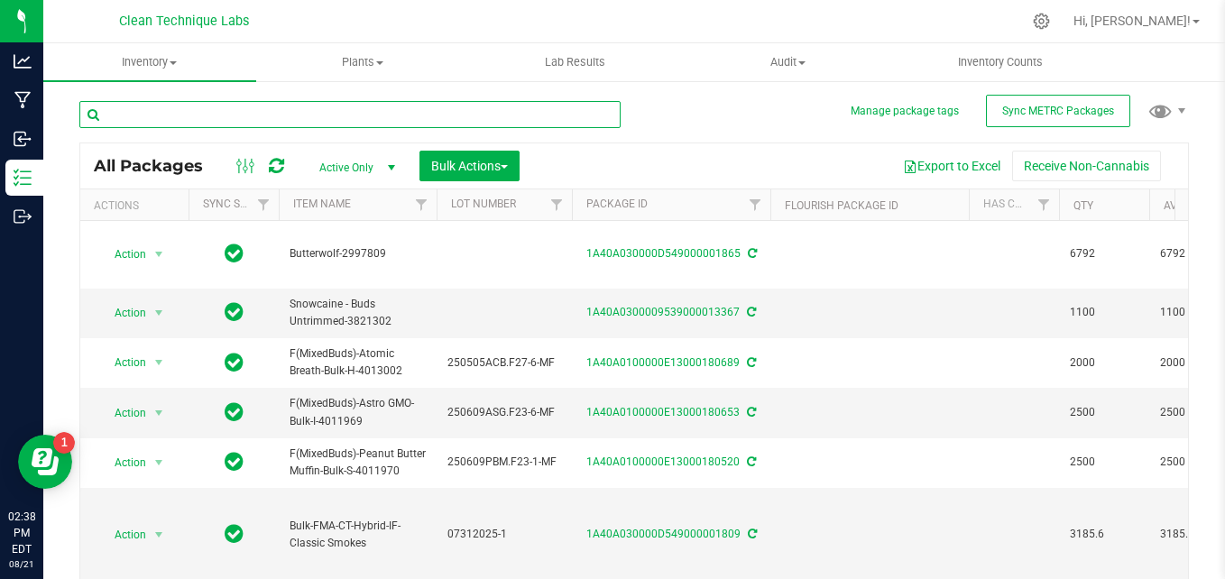
click at [278, 109] on input "text" at bounding box center [349, 114] width 541 height 27
type input "u4ea"
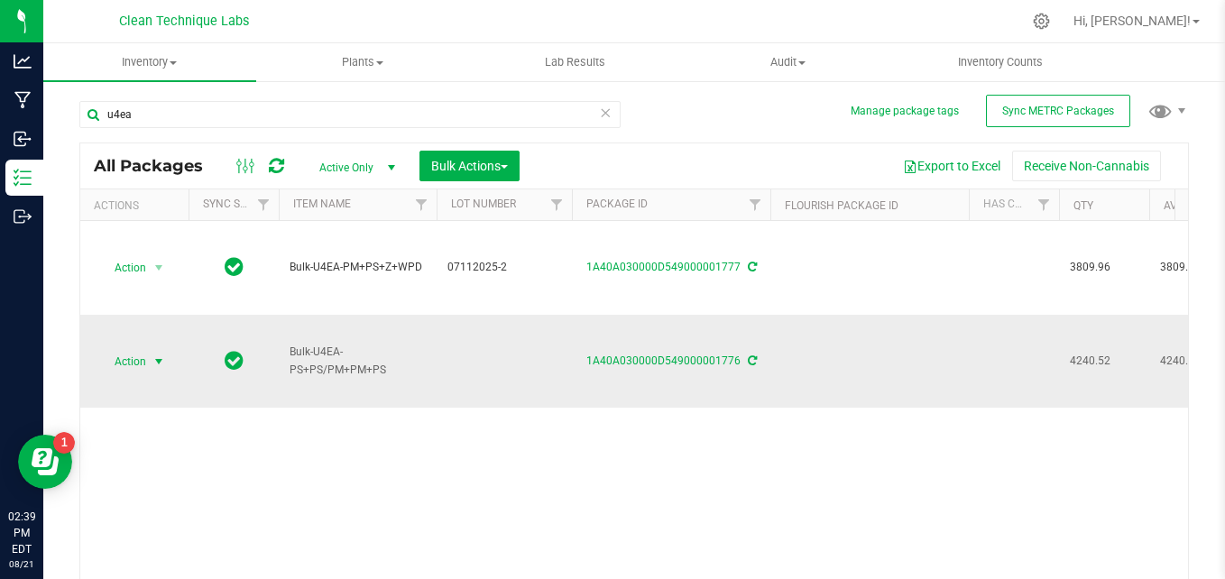
click at [125, 366] on span "Action" at bounding box center [122, 361] width 49 height 25
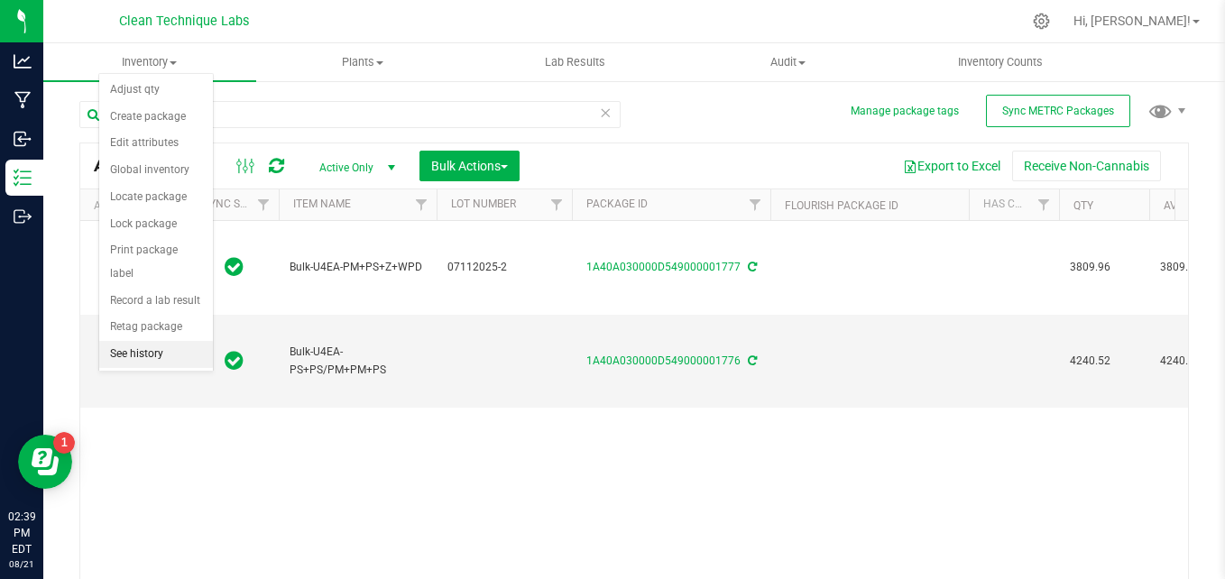
click at [155, 341] on li "See history" at bounding box center [156, 354] width 114 height 27
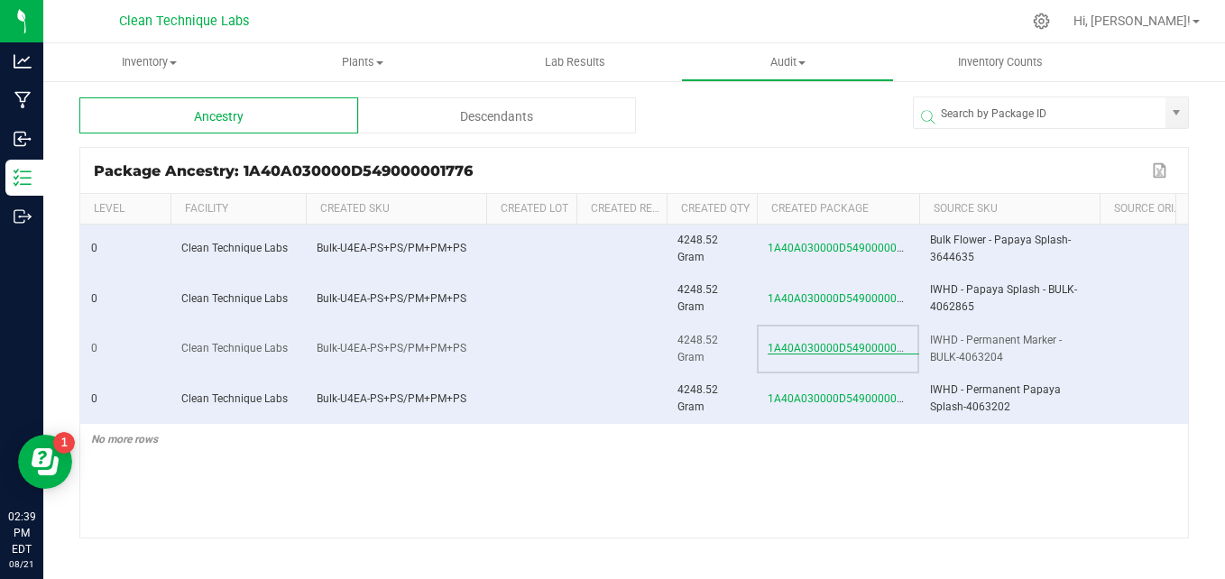
click at [794, 347] on span "1A40A030000D549000001776" at bounding box center [845, 348] width 154 height 13
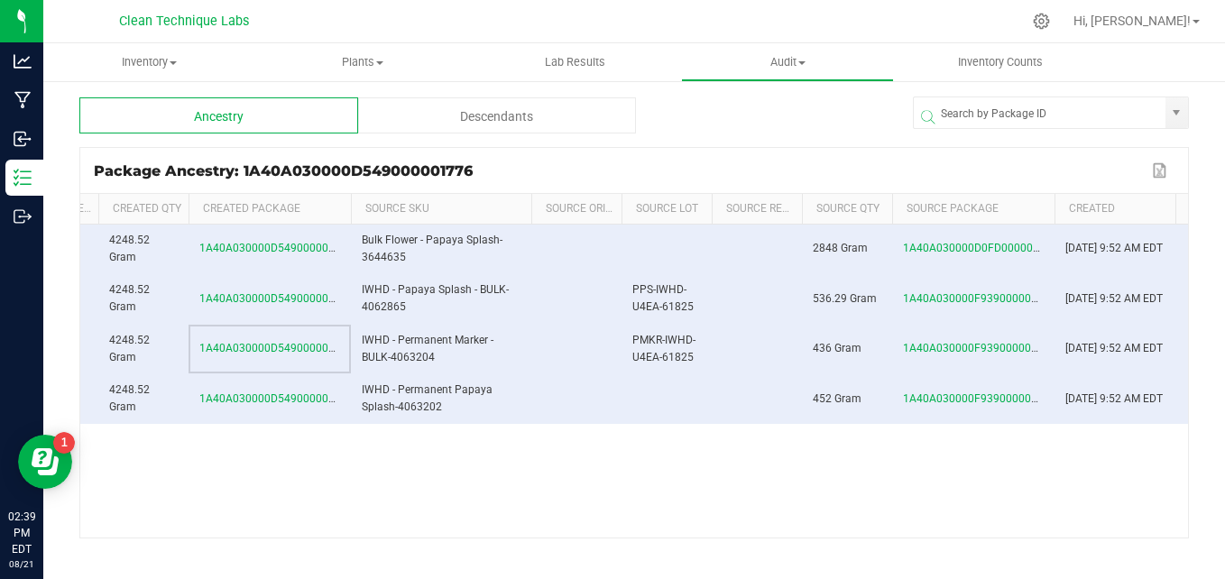
scroll to position [0, 573]
click at [706, 484] on div "0 Clean Technique Labs Bulk-U4EA-PS+PS/PM+PM+PS 4248.52 Gram 1A40A030000D549000…" at bounding box center [634, 381] width 1108 height 313
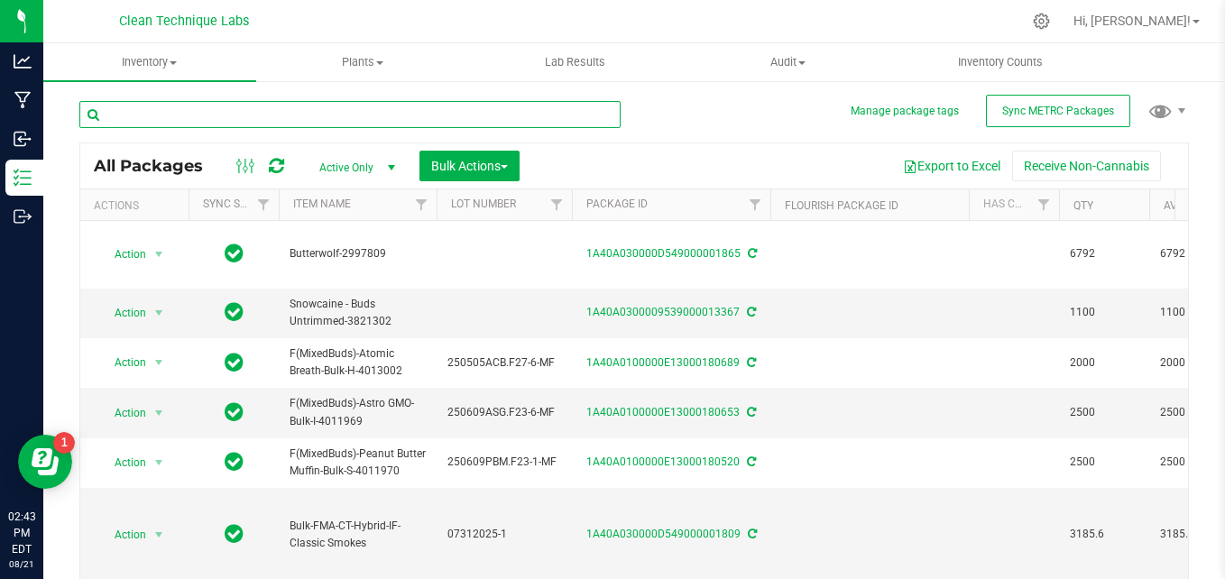
click at [341, 112] on input "text" at bounding box center [349, 114] width 541 height 27
